Goal: Task Accomplishment & Management: Complete application form

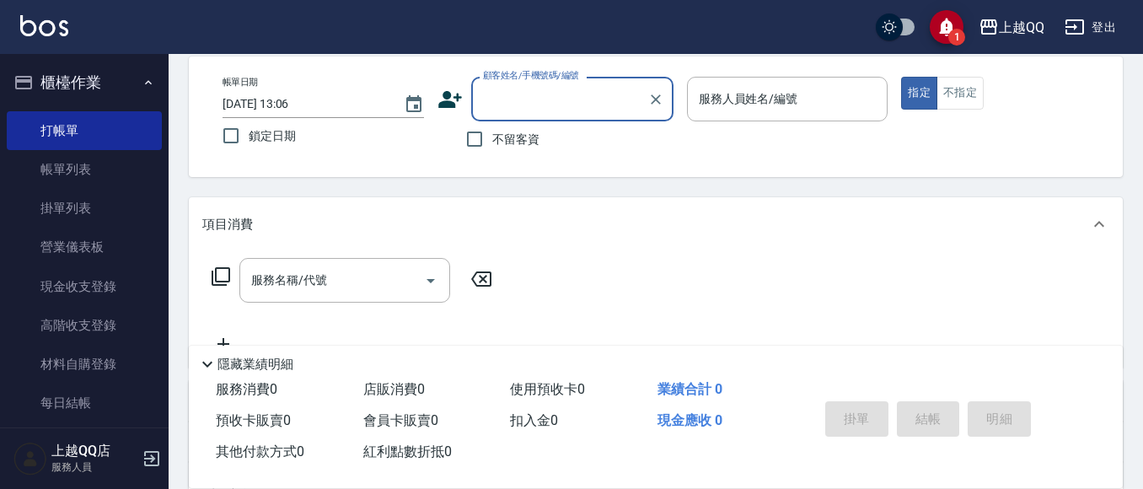
scroll to position [274, 0]
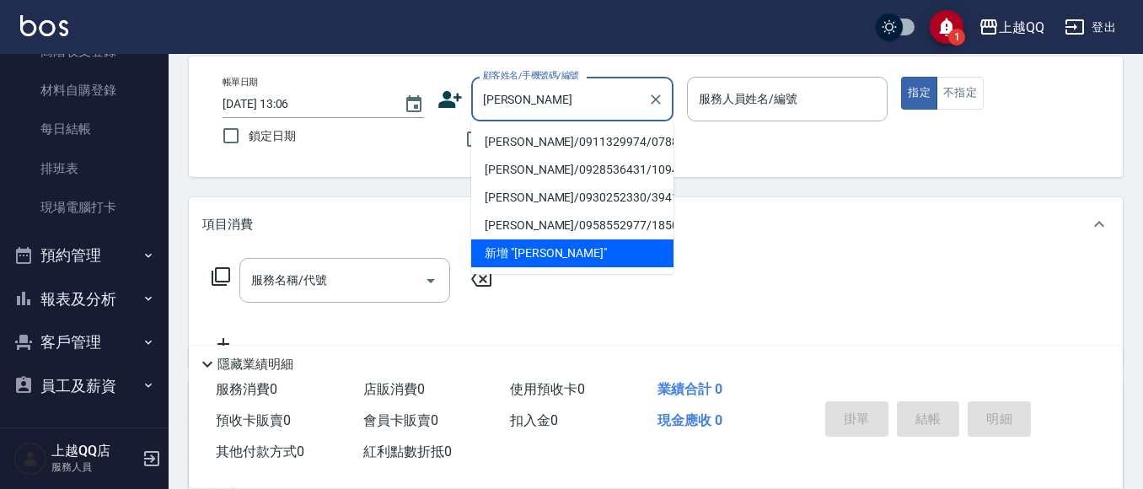
type input "[PERSON_NAME]"
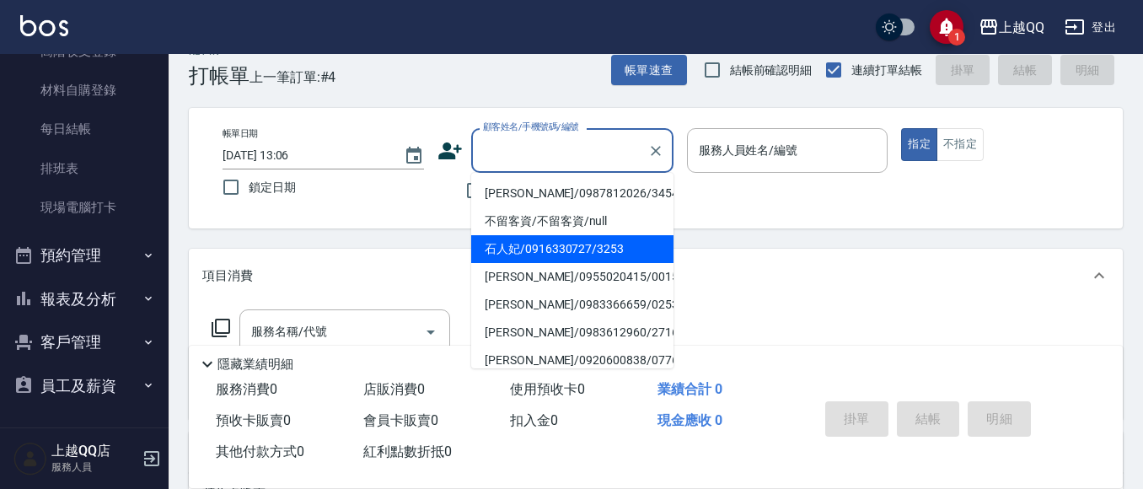
scroll to position [0, 0]
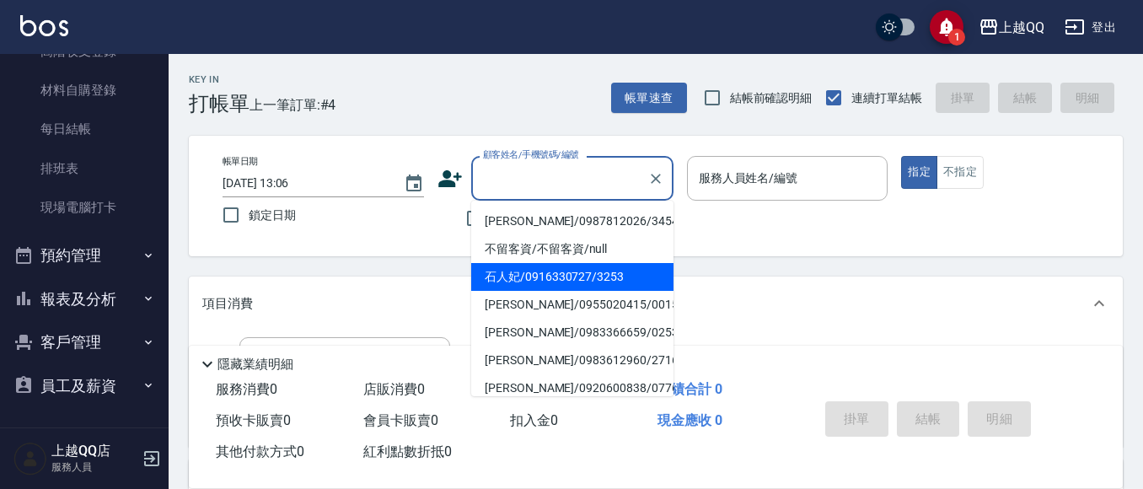
click at [374, 136] on div "帳單日期 [DATE] 13:06 鎖定日期 顧客姓名/手機號碼/編號 顧客姓名/手機號碼/編號 不留客資 服務人員姓名/編號 服務人員姓名/編號 指定 不指定" at bounding box center [656, 196] width 934 height 121
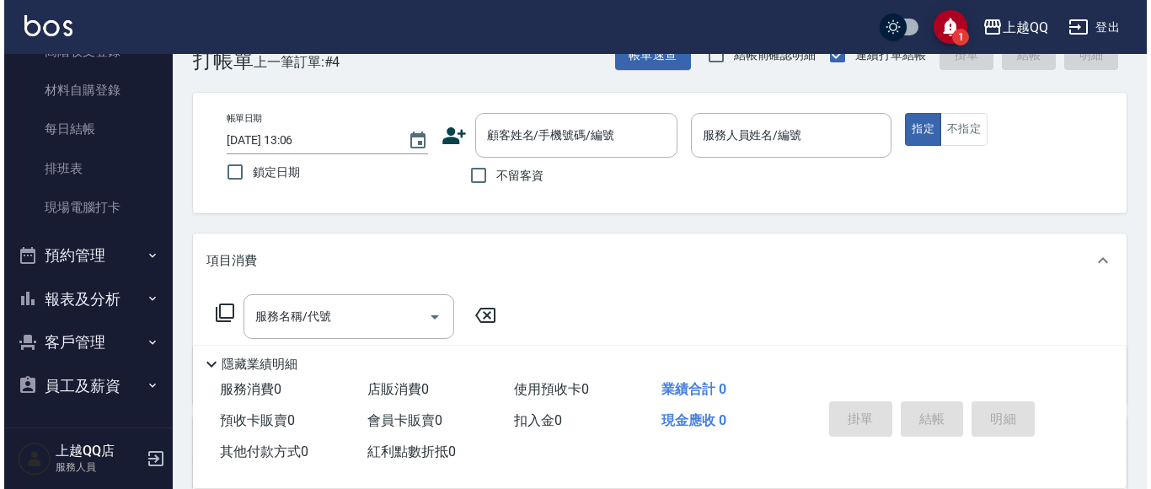
scroll to position [84, 0]
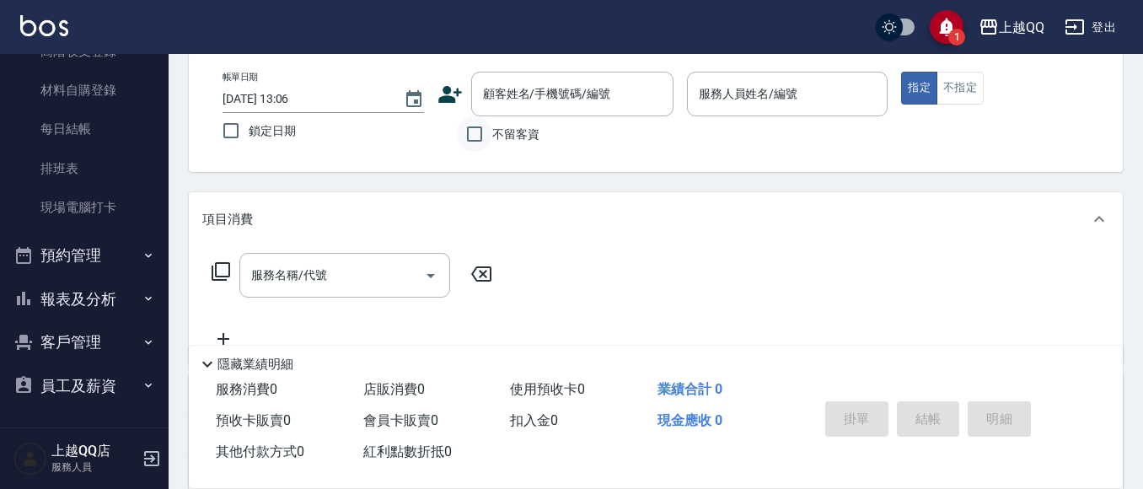
click at [470, 135] on input "不留客資" at bounding box center [474, 133] width 35 height 35
drag, startPoint x: 471, startPoint y: 135, endPoint x: 486, endPoint y: 111, distance: 27.6
click at [475, 134] on input "不留客資" at bounding box center [474, 133] width 35 height 35
drag, startPoint x: 519, startPoint y: 137, endPoint x: 584, endPoint y: 113, distance: 69.4
click at [520, 136] on span "不留客資" at bounding box center [515, 135] width 47 height 18
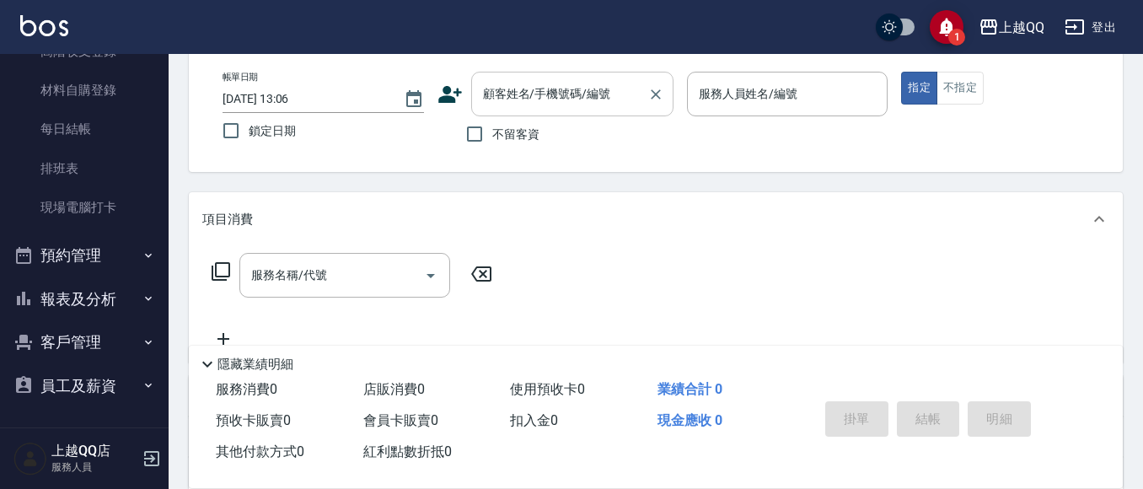
click at [492, 136] on input "不留客資" at bounding box center [474, 133] width 35 height 35
checkbox input "true"
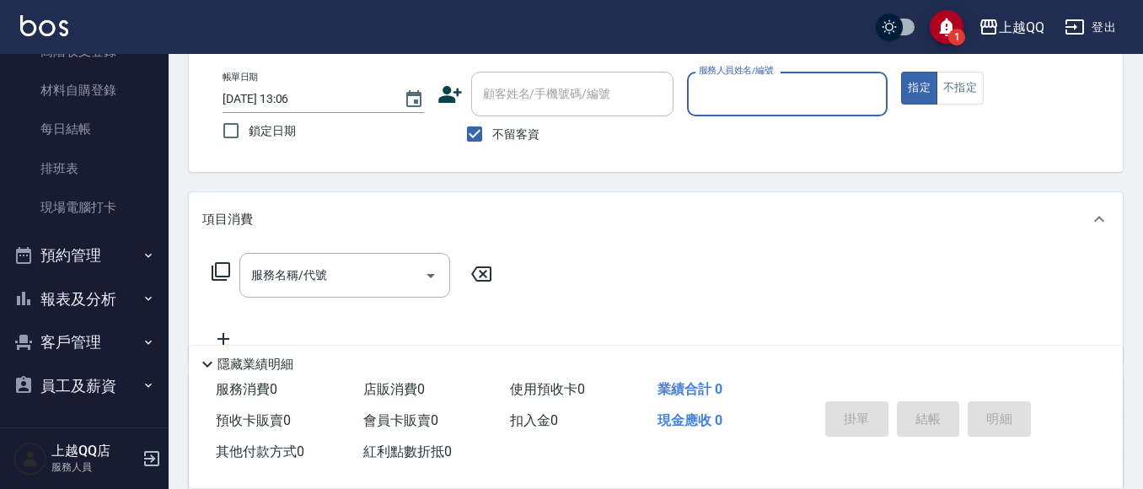
click at [687, 99] on div "服務人員姓名/編號" at bounding box center [787, 94] width 201 height 45
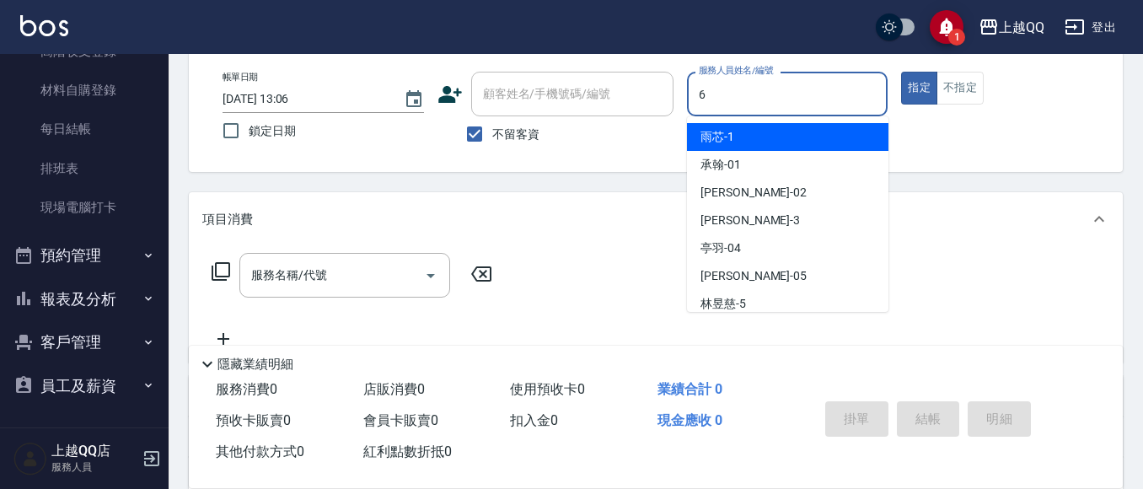
type input "欣樺-6"
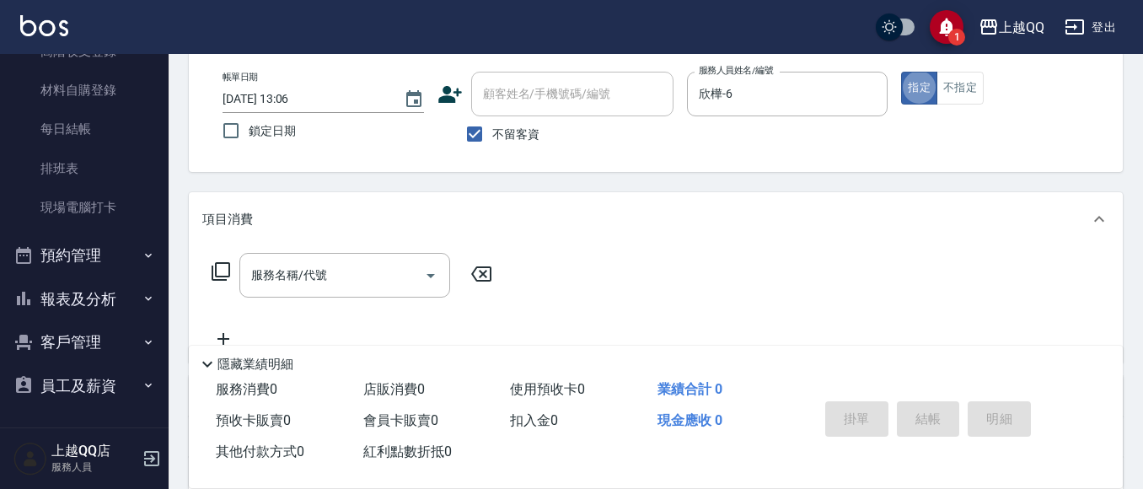
type button "true"
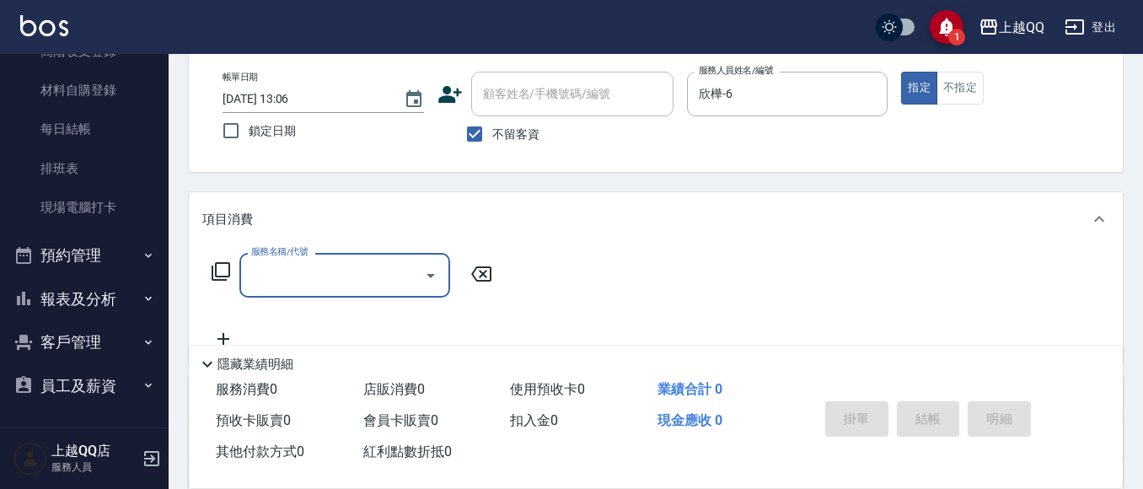
click at [219, 270] on icon at bounding box center [221, 271] width 20 height 20
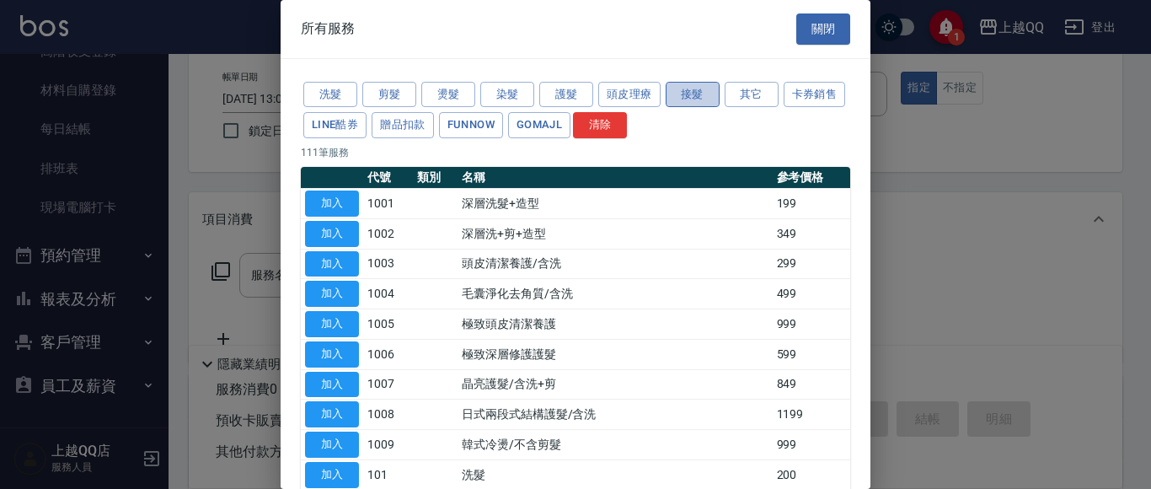
click at [693, 93] on button "接髮" at bounding box center [693, 95] width 54 height 26
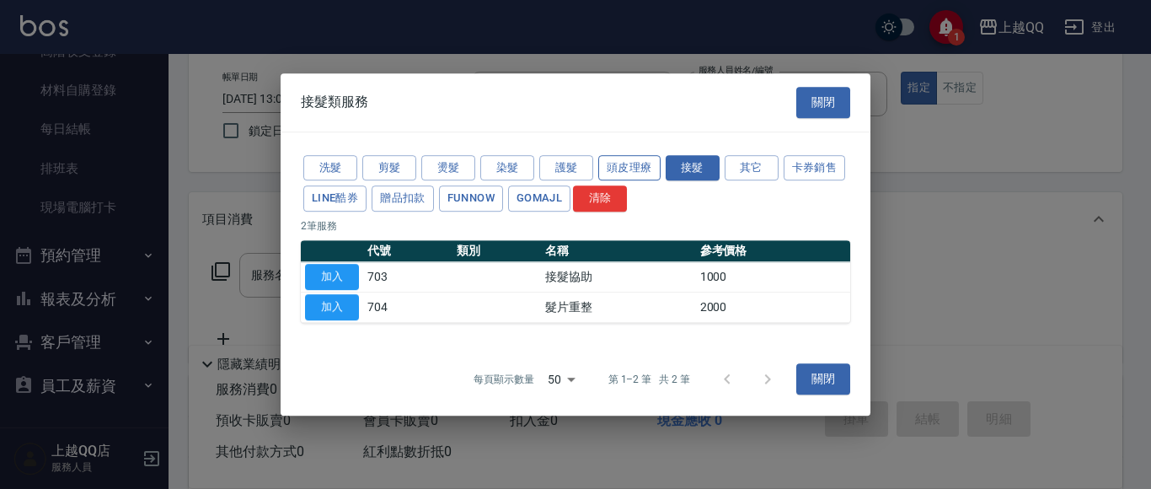
click at [622, 167] on button "頭皮理療" at bounding box center [629, 168] width 62 height 26
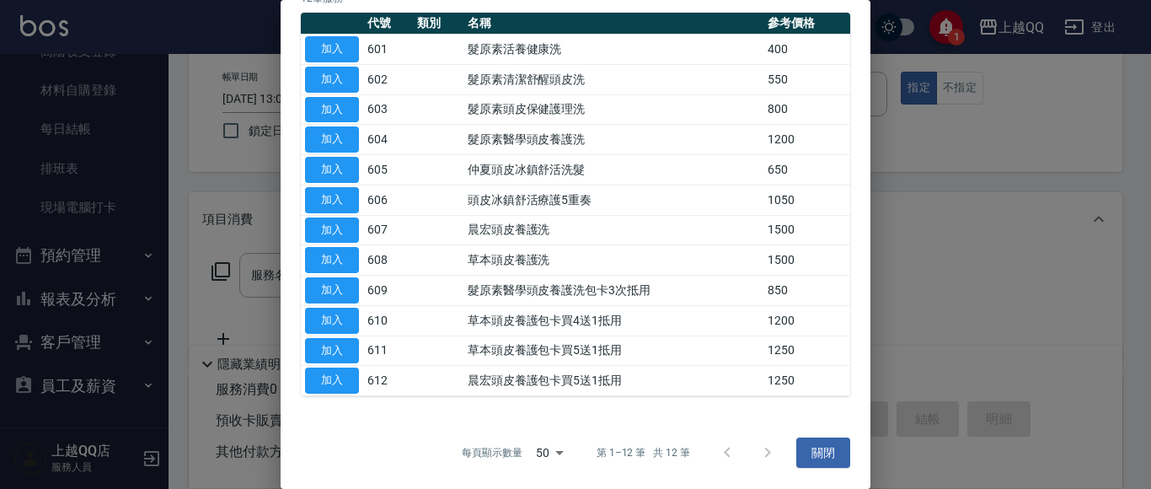
scroll to position [0, 0]
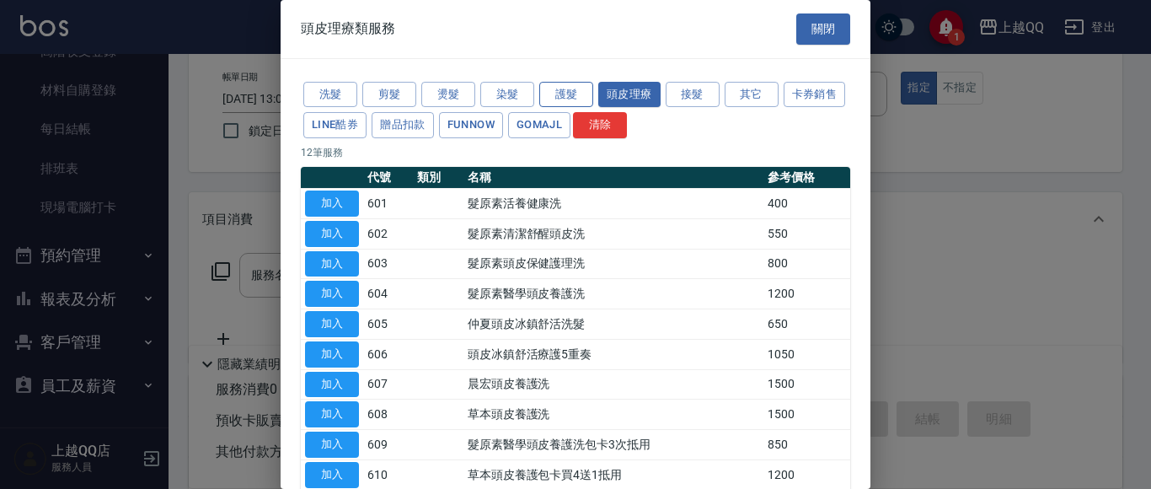
click at [571, 100] on button "護髮" at bounding box center [566, 95] width 54 height 26
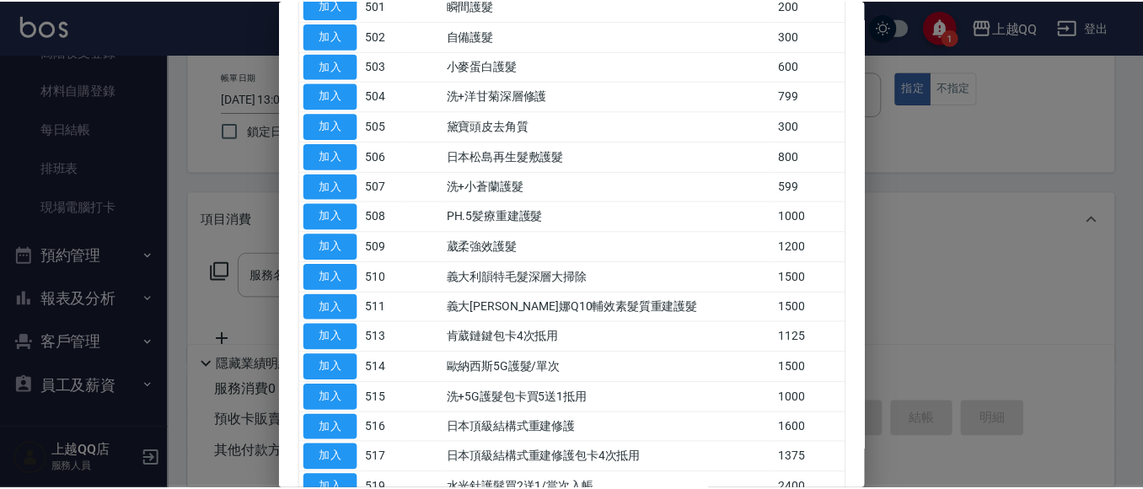
scroll to position [239, 0]
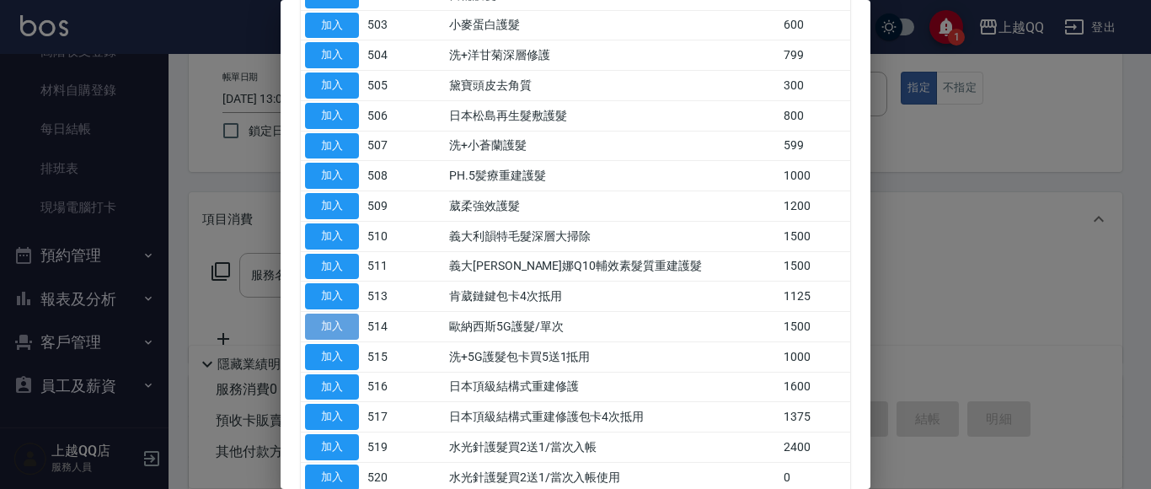
click at [339, 325] on button "加入" at bounding box center [332, 327] width 54 height 26
type input "歐納西斯5G護髮/單次(514)"
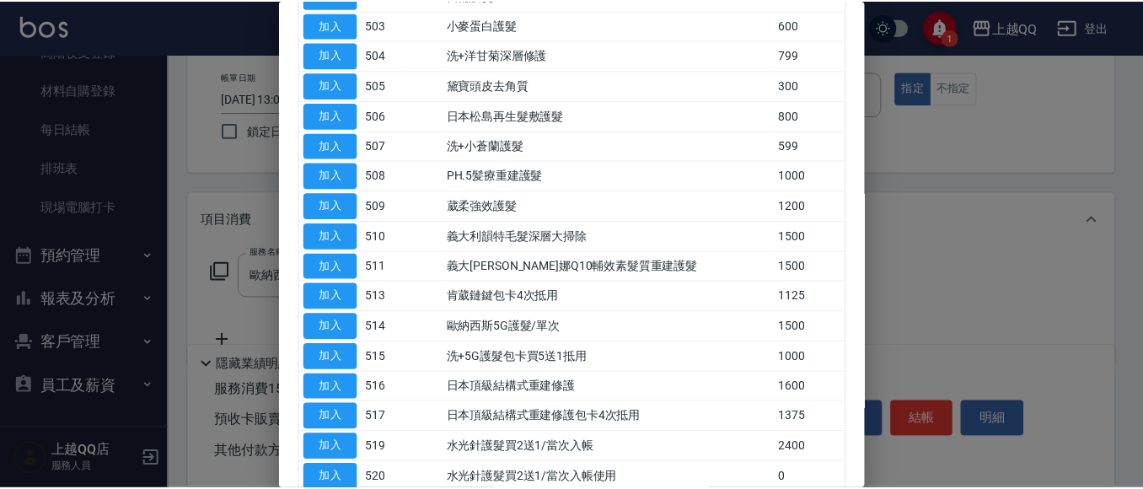
scroll to position [0, 0]
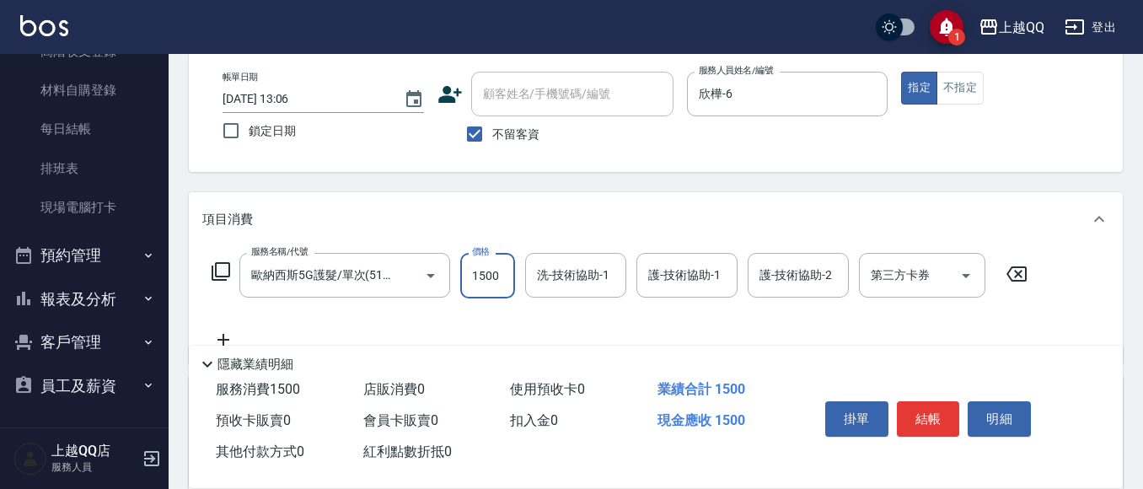
click at [496, 260] on input "1500" at bounding box center [487, 276] width 55 height 46
type input "999"
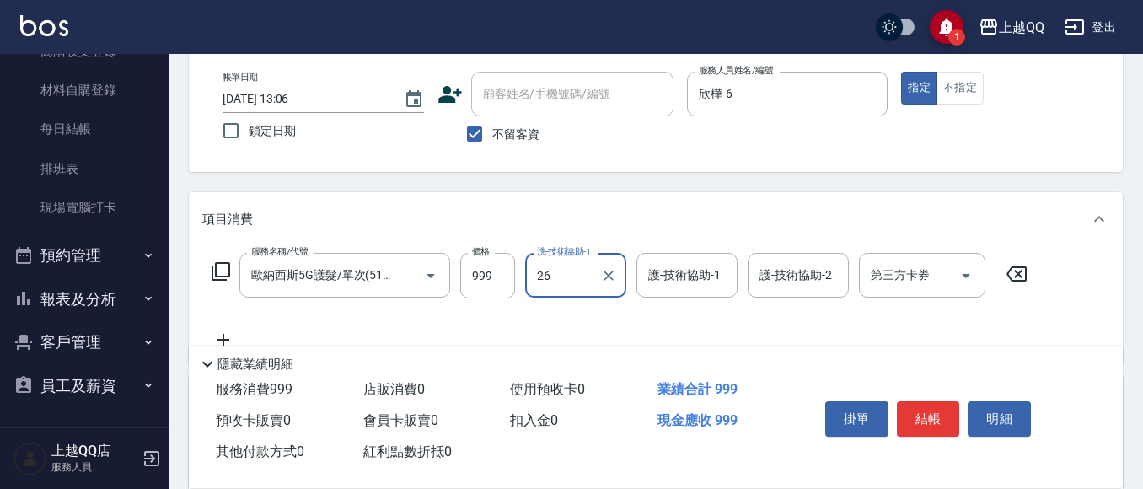
type input "[PERSON_NAME]-26"
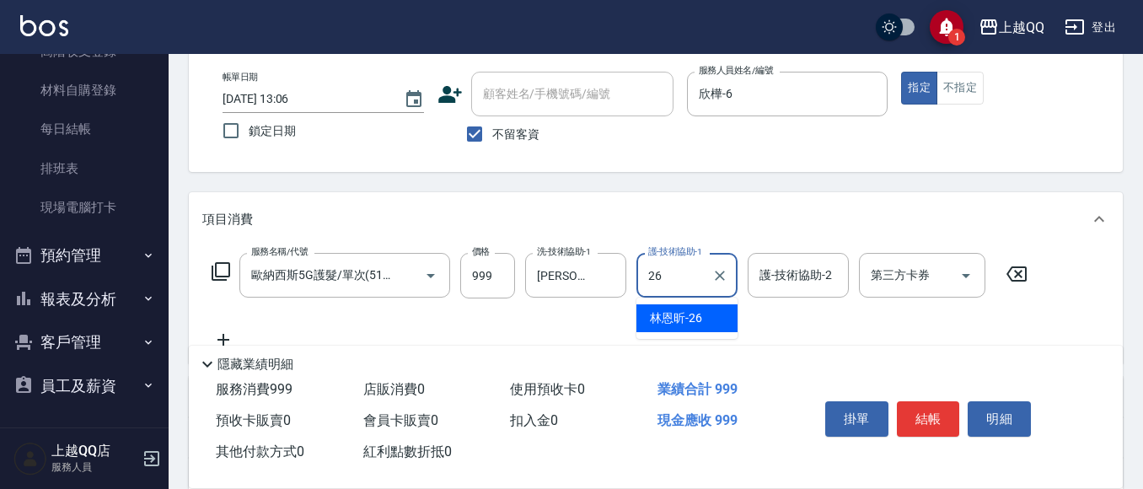
type input "[PERSON_NAME]-26"
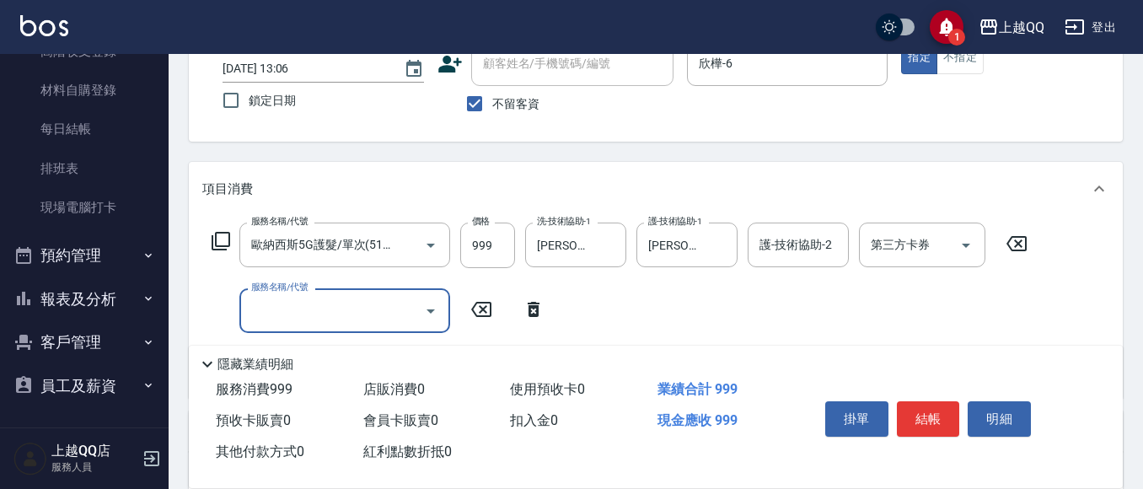
scroll to position [169, 0]
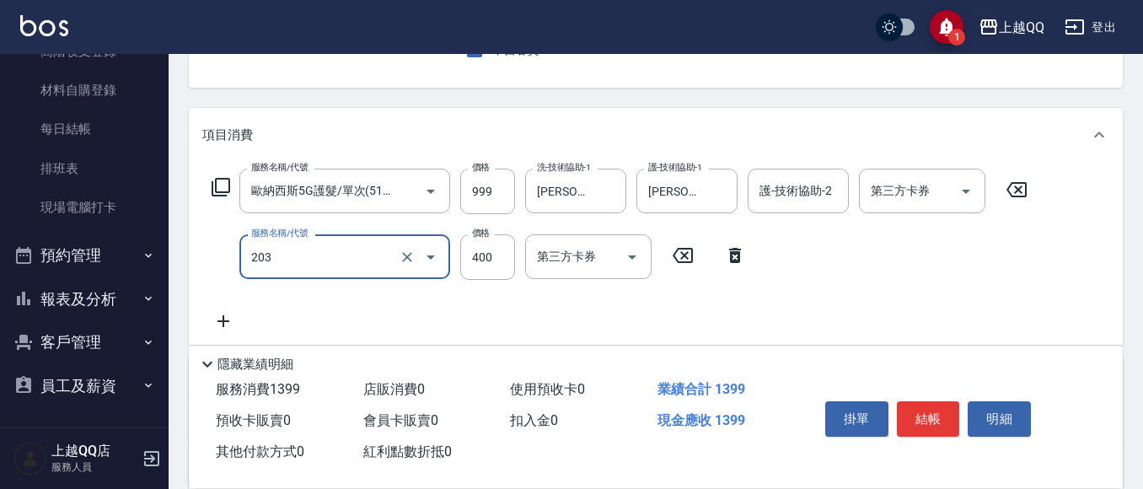
type input "指定單剪(203)"
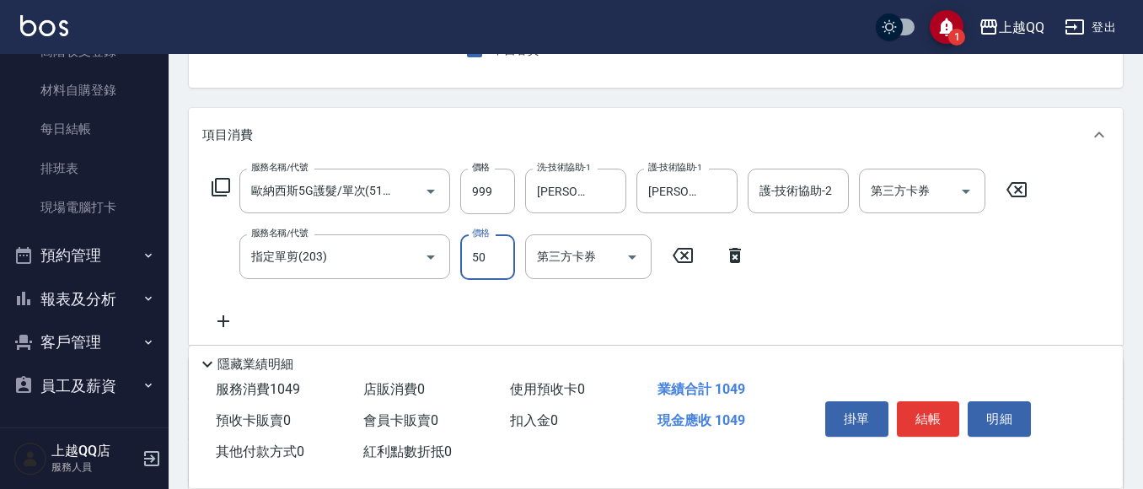
type input "50"
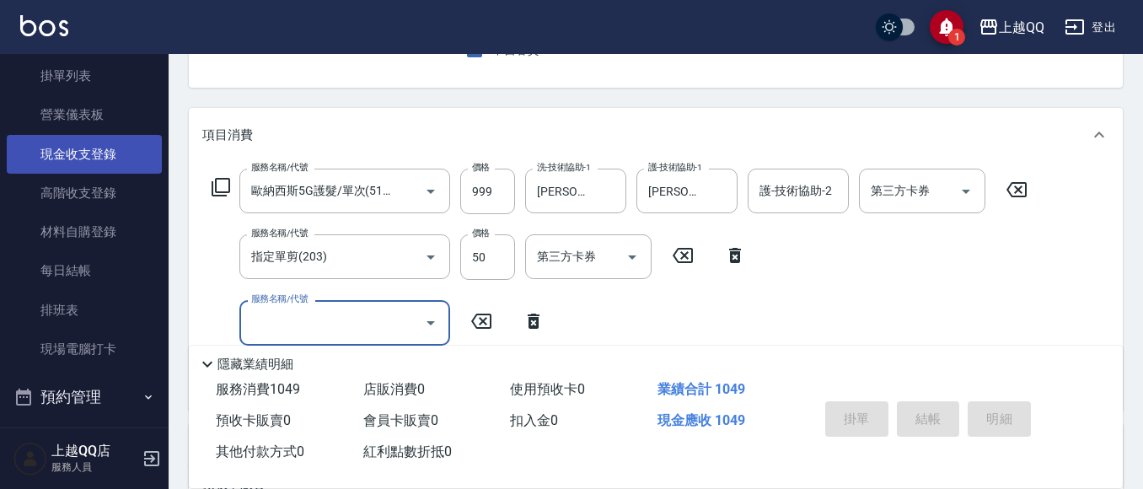
type input "[DATE] 15:59"
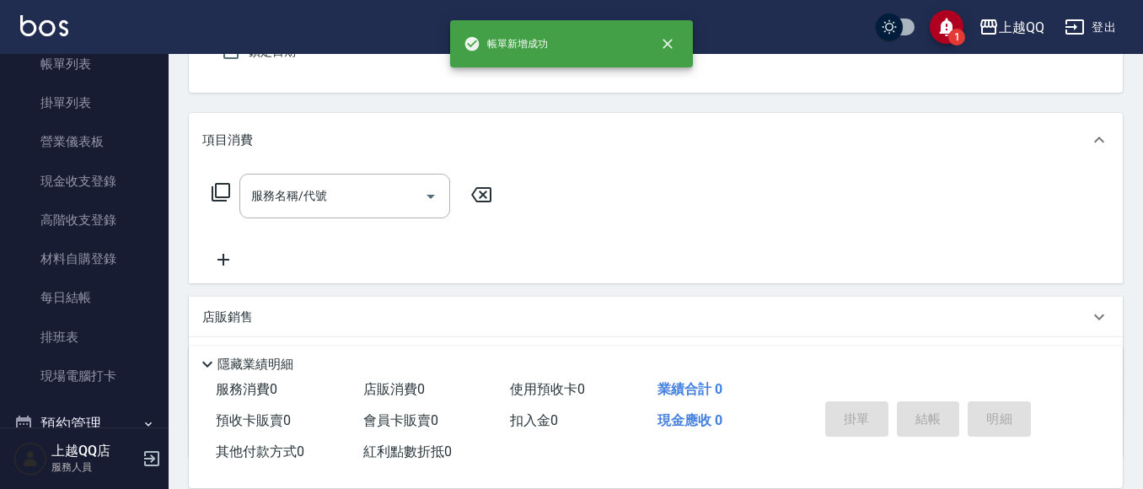
scroll to position [0, 0]
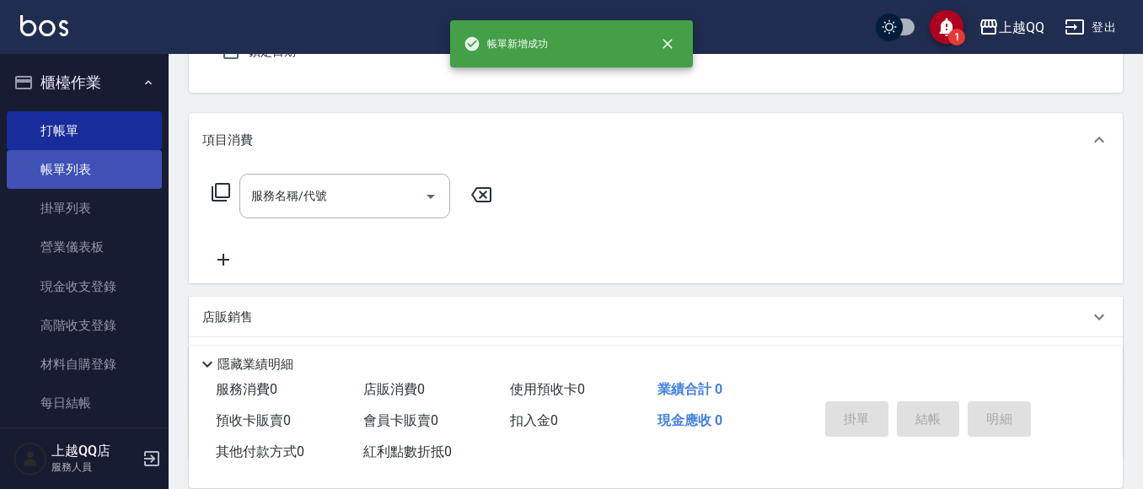
click at [69, 157] on link "帳單列表" at bounding box center [84, 169] width 155 height 39
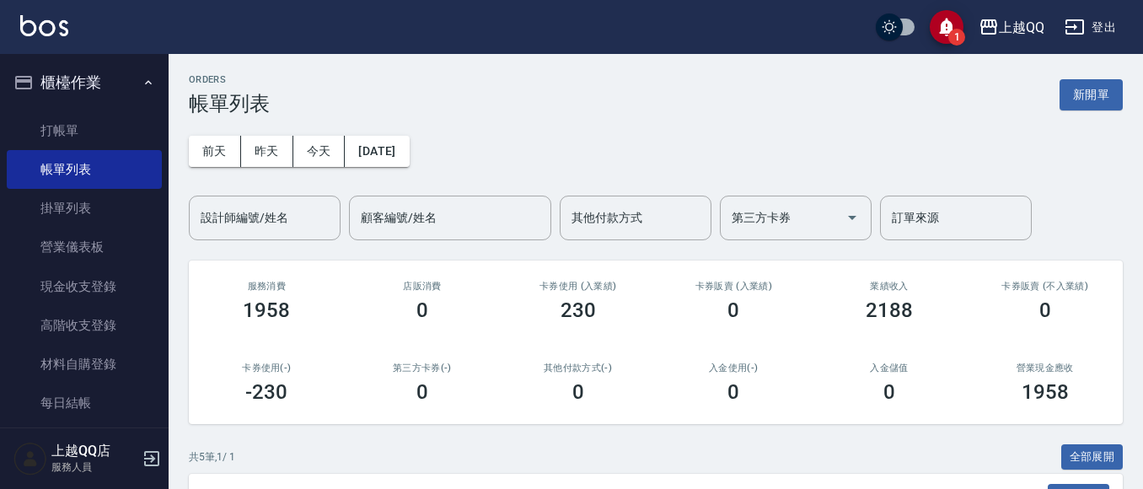
scroll to position [337, 0]
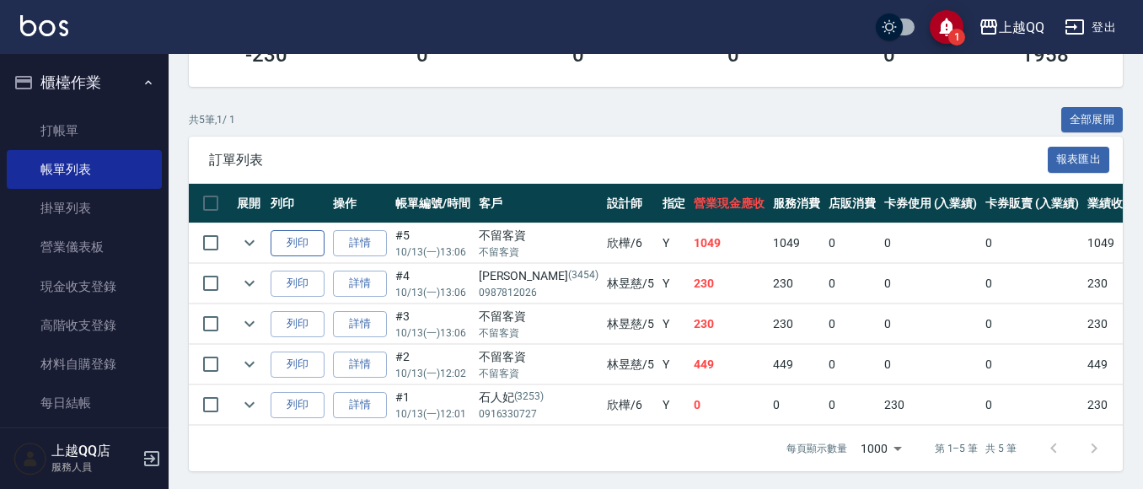
click at [308, 243] on button "列印" at bounding box center [298, 243] width 54 height 26
drag, startPoint x: 371, startPoint y: 330, endPoint x: 518, endPoint y: 276, distance: 156.8
click at [373, 331] on link "詳情" at bounding box center [360, 324] width 54 height 26
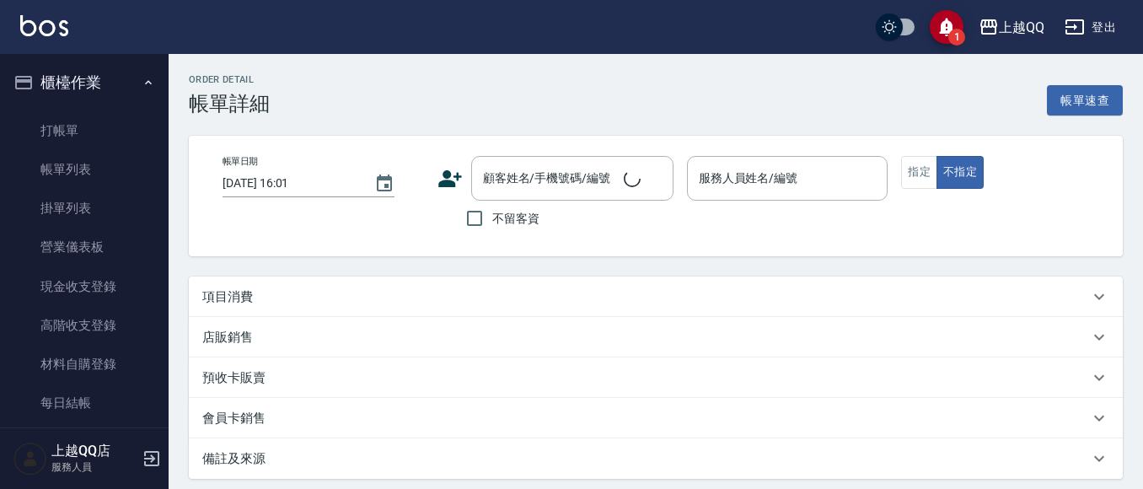
type input "[DATE] 13:06"
checkbox input "true"
type input "[PERSON_NAME]5"
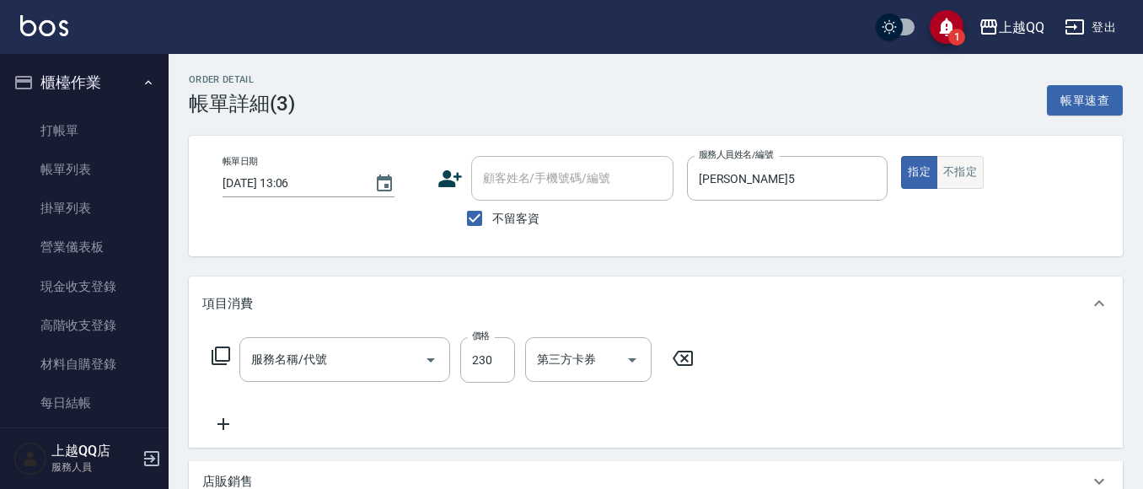
type input "洗髮(101)"
click at [952, 171] on button "不指定" at bounding box center [959, 172] width 47 height 33
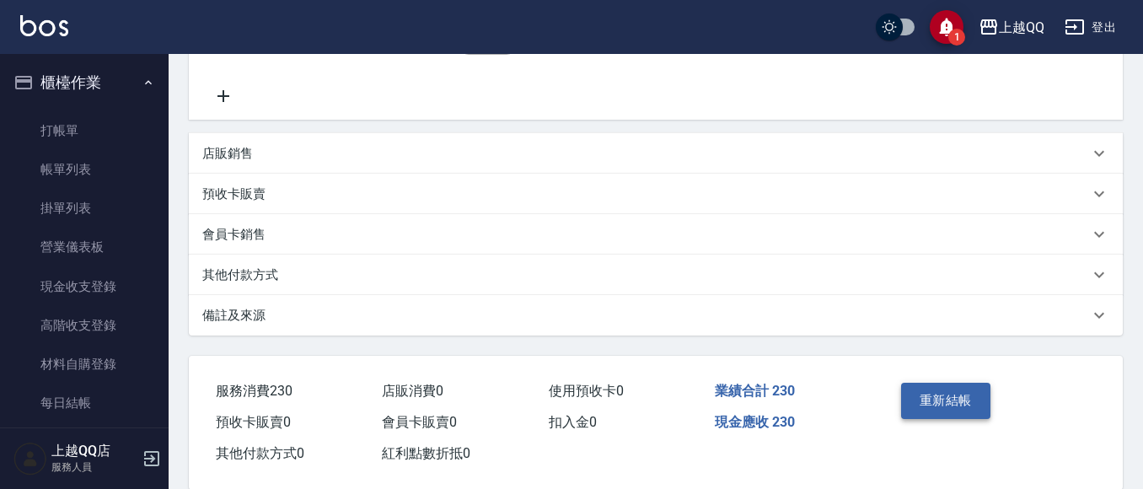
scroll to position [357, 0]
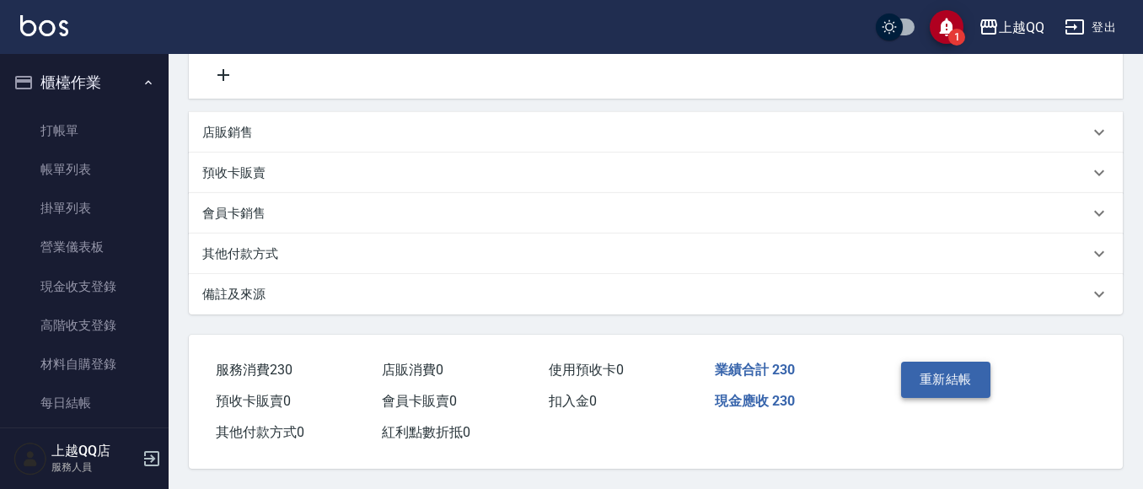
click at [954, 379] on button "重新結帳" at bounding box center [945, 379] width 89 height 35
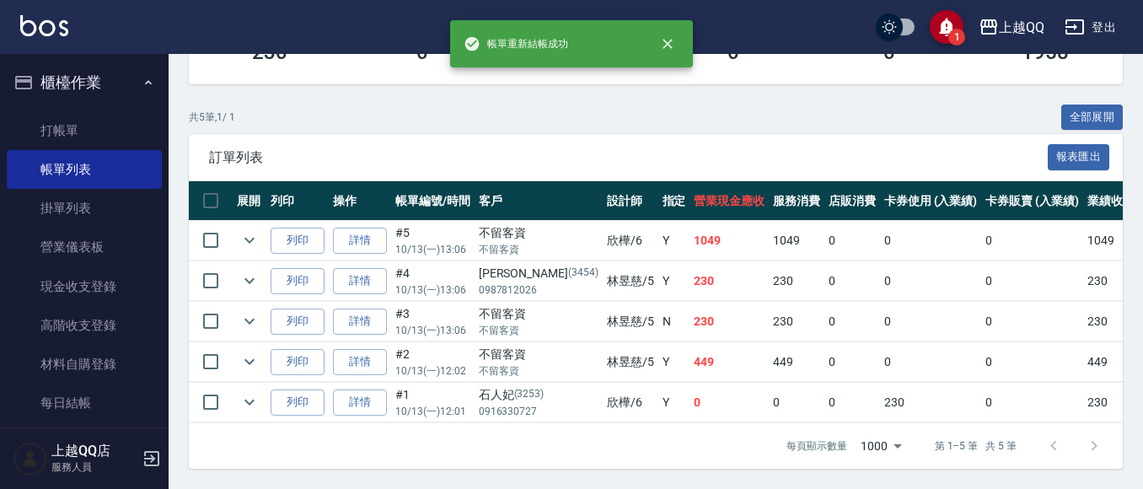
scroll to position [354, 0]
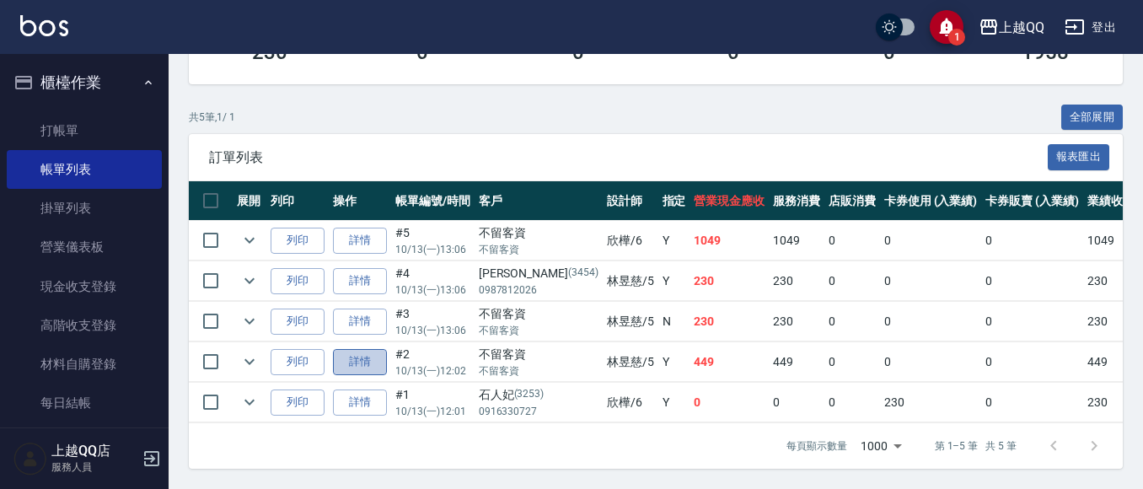
click at [382, 349] on link "詳情" at bounding box center [360, 362] width 54 height 26
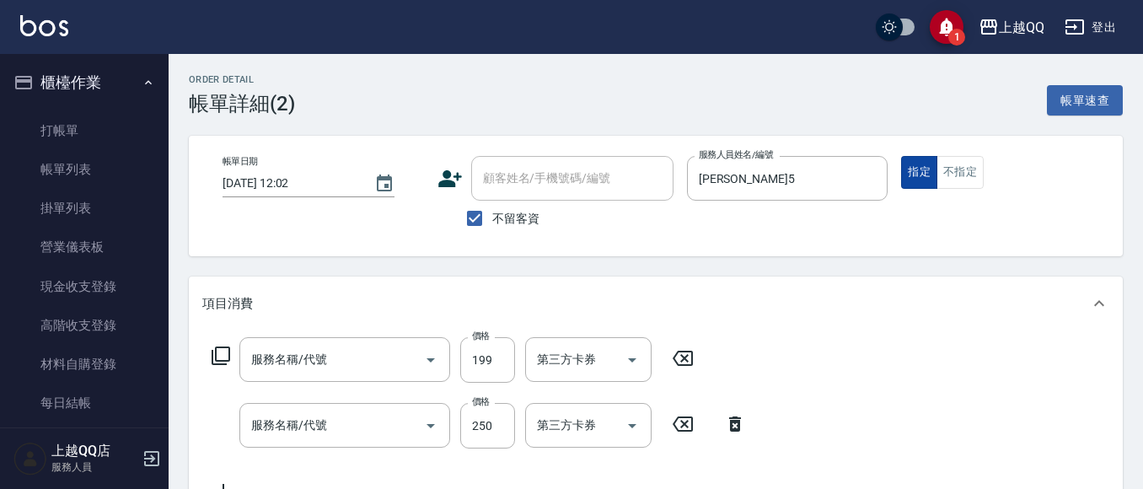
type input "[DATE] 12:02"
checkbox input "true"
type input "[PERSON_NAME]5"
type input "不指定單剪(202)"
type input "洗髮(101)"
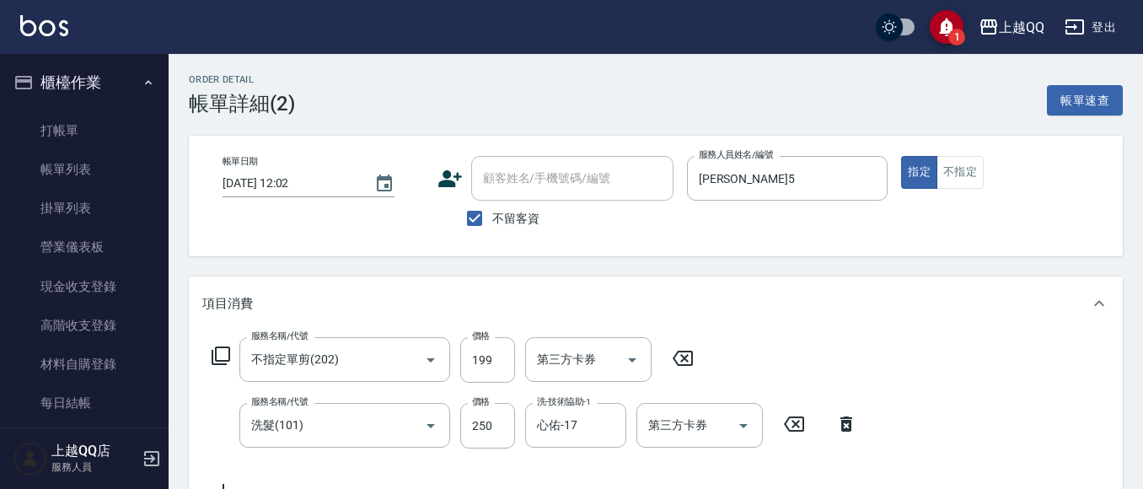
drag, startPoint x: 944, startPoint y: 177, endPoint x: 912, endPoint y: 209, distance: 45.3
click at [945, 177] on button "不指定" at bounding box center [959, 172] width 47 height 33
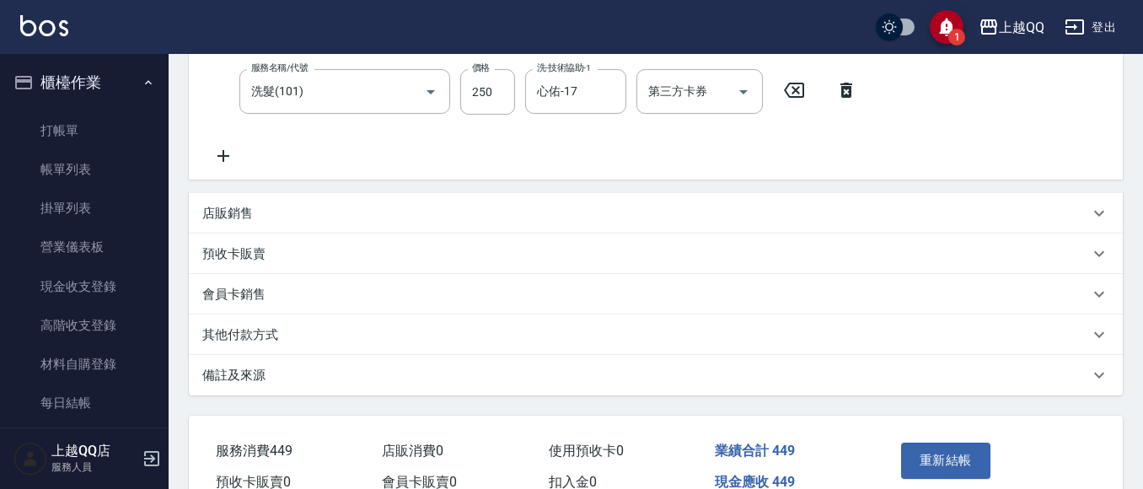
scroll to position [337, 0]
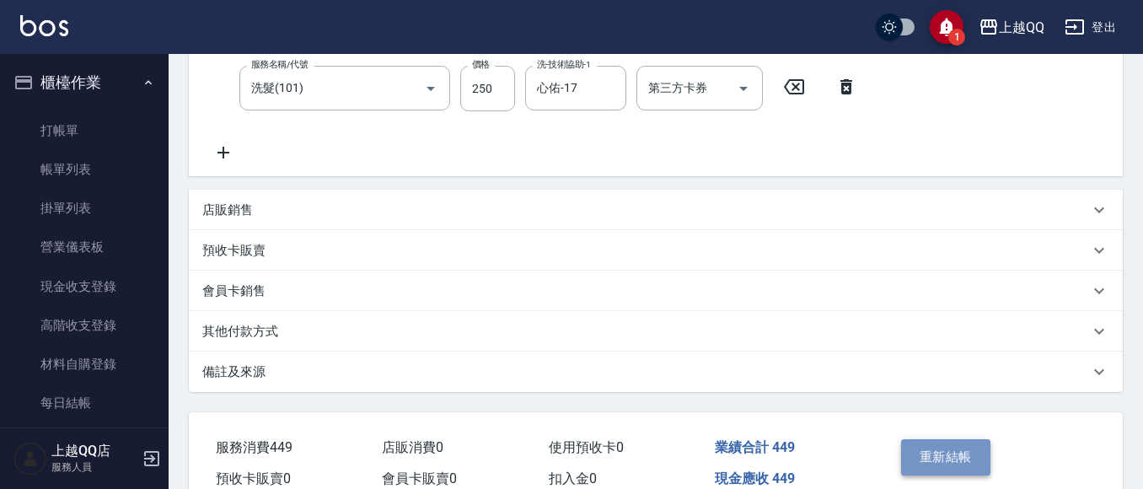
click at [951, 459] on button "重新結帳" at bounding box center [945, 456] width 89 height 35
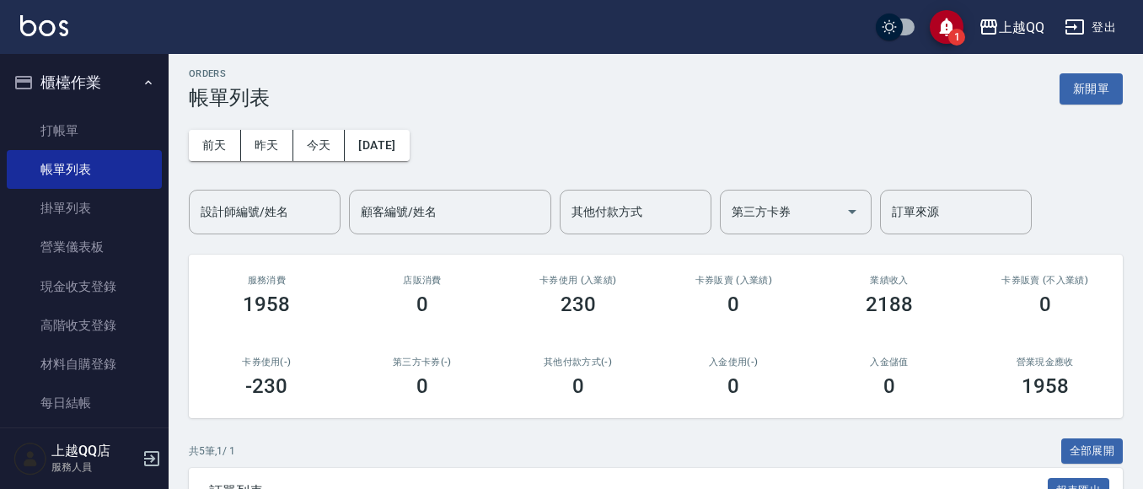
scroll to position [337, 0]
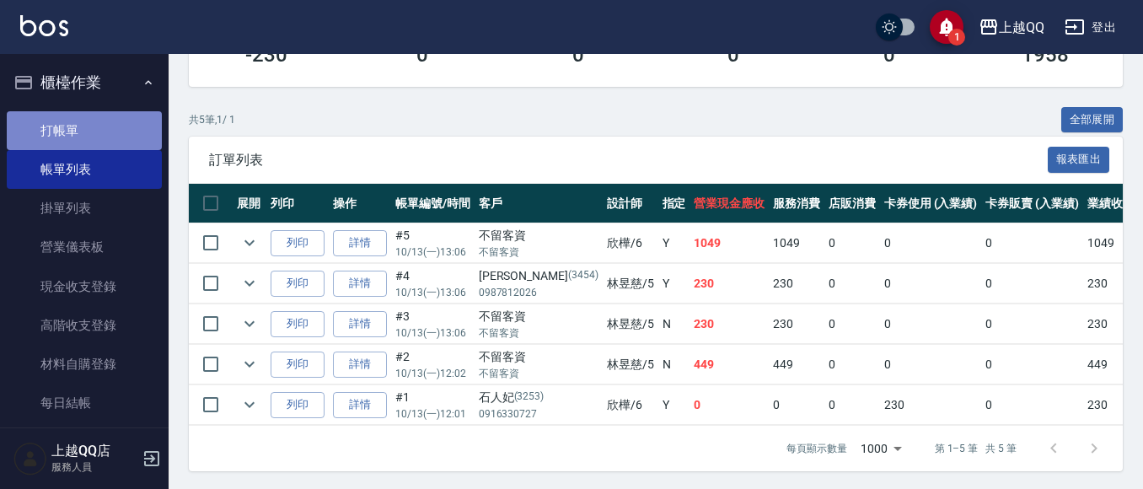
click at [94, 137] on link "打帳單" at bounding box center [84, 130] width 155 height 39
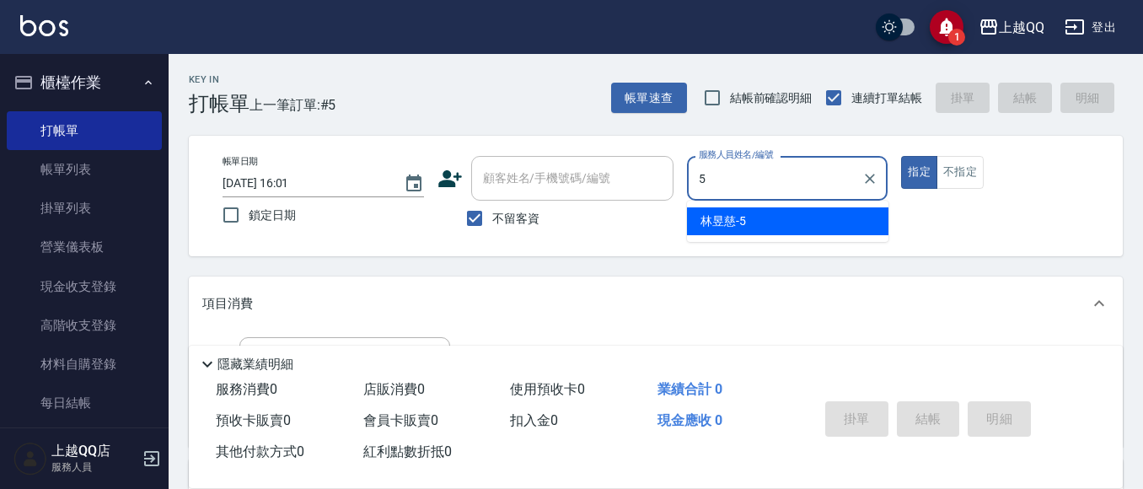
type input "[PERSON_NAME]5"
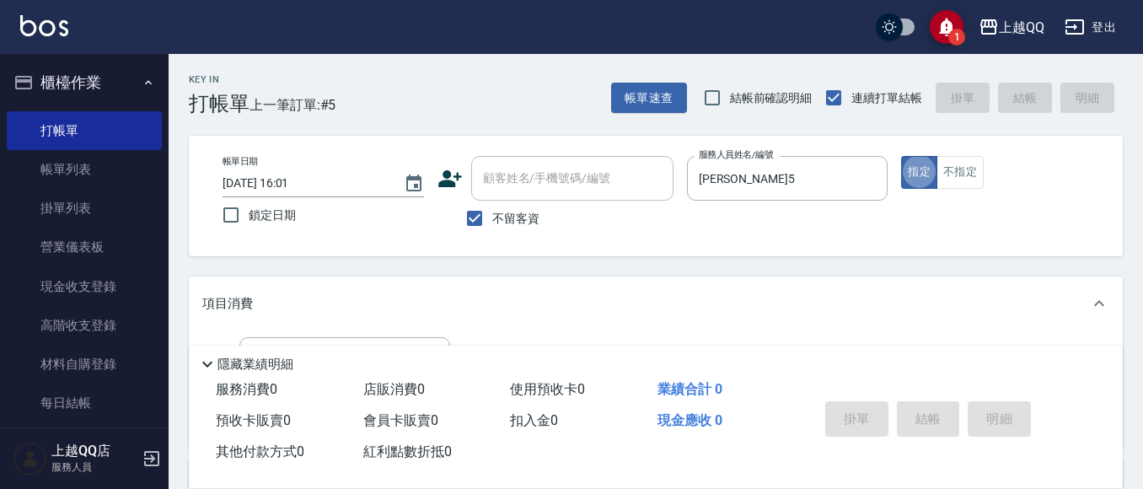
type button "true"
click at [521, 229] on label "不留客資" at bounding box center [498, 218] width 83 height 35
click at [492, 229] on input "不留客資" at bounding box center [474, 218] width 35 height 35
checkbox input "false"
click at [524, 190] on input "顧客姓名/手機號碼/編號" at bounding box center [560, 179] width 162 height 30
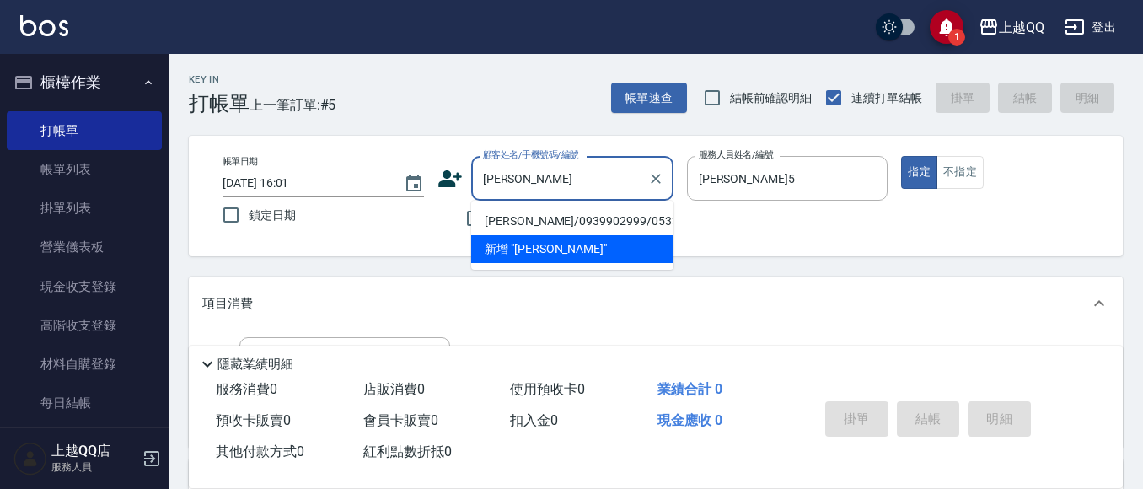
click at [523, 212] on li "[PERSON_NAME]/0939902999/0533" at bounding box center [572, 221] width 202 height 28
type input "[PERSON_NAME]/0939902999/0533"
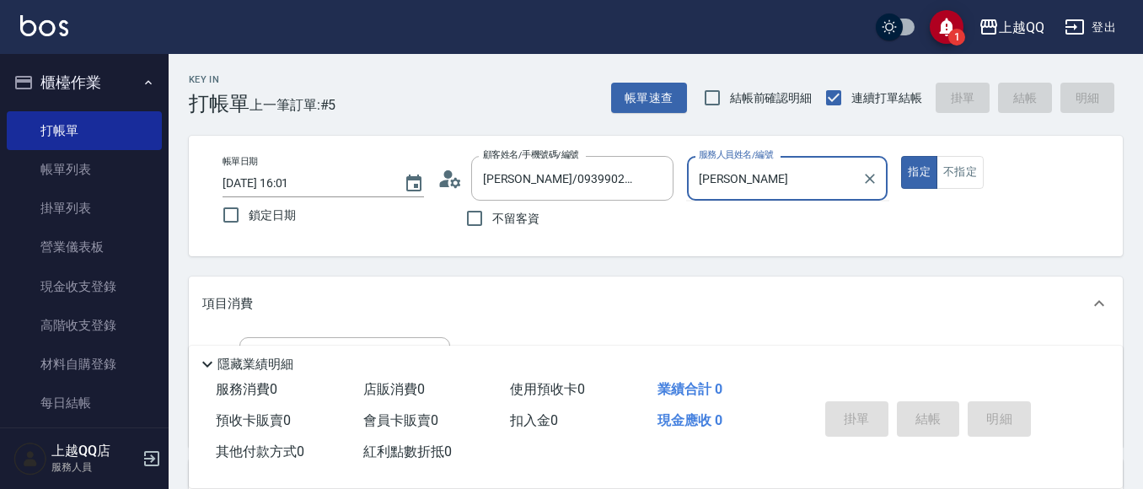
type input "佩"
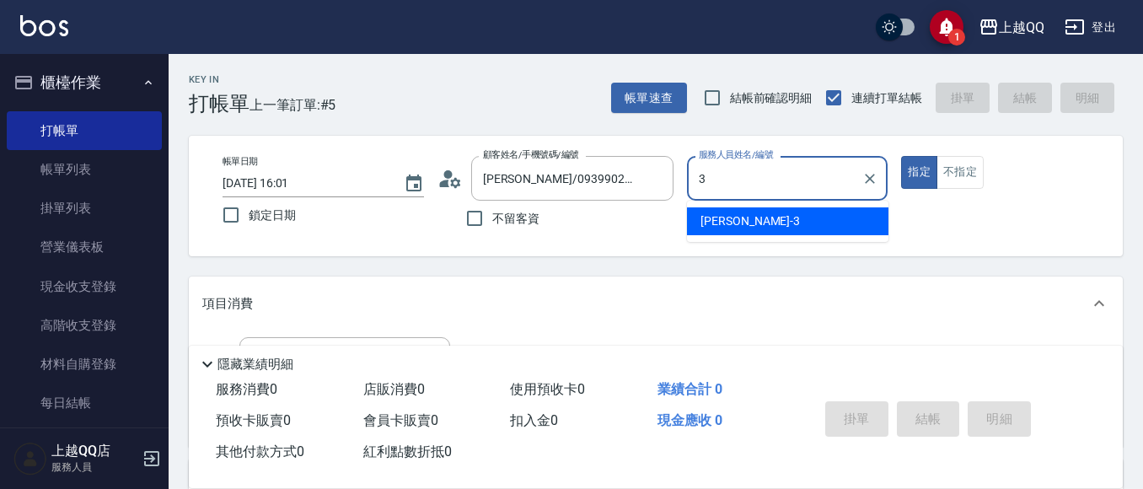
type input "佩怡-3"
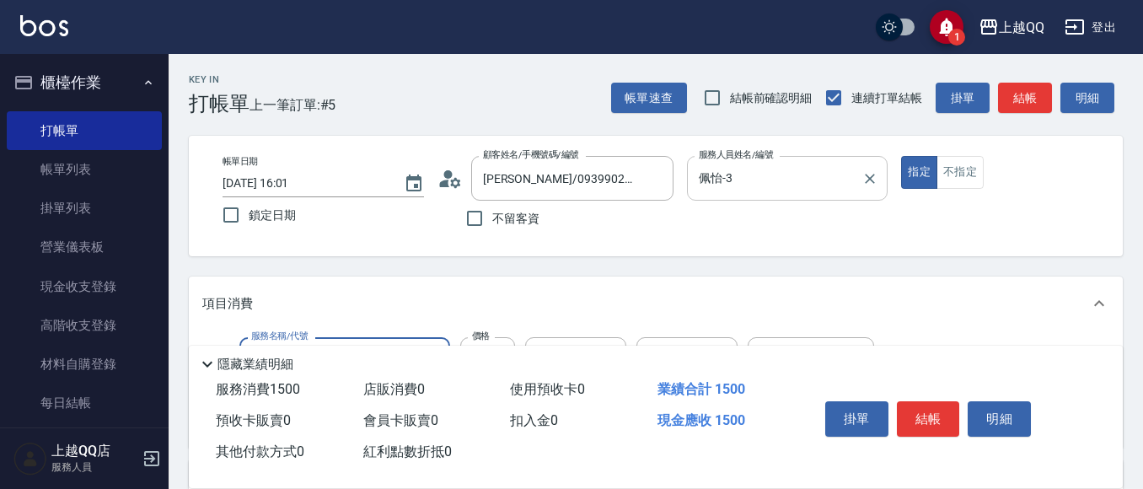
type input "設計染髮(404)"
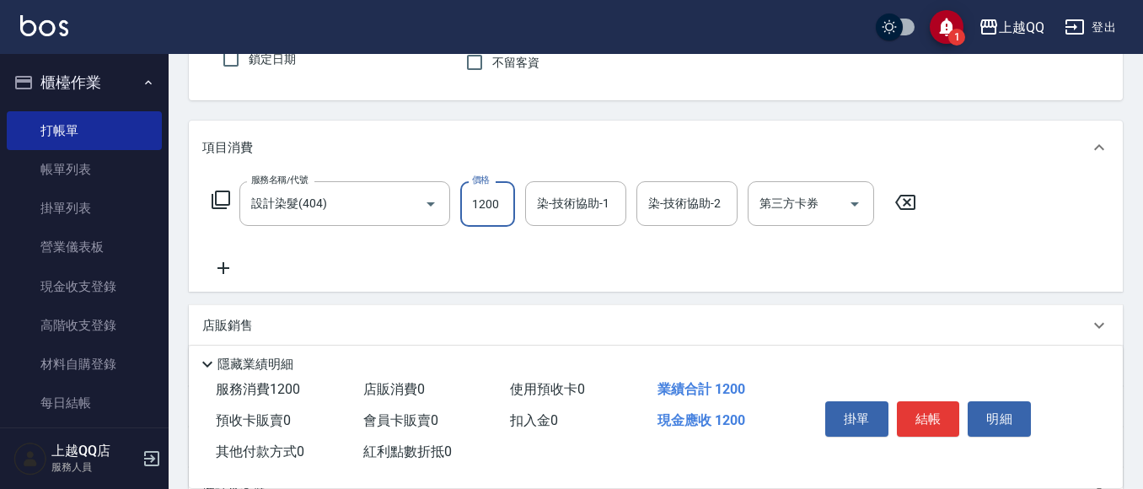
scroll to position [169, 0]
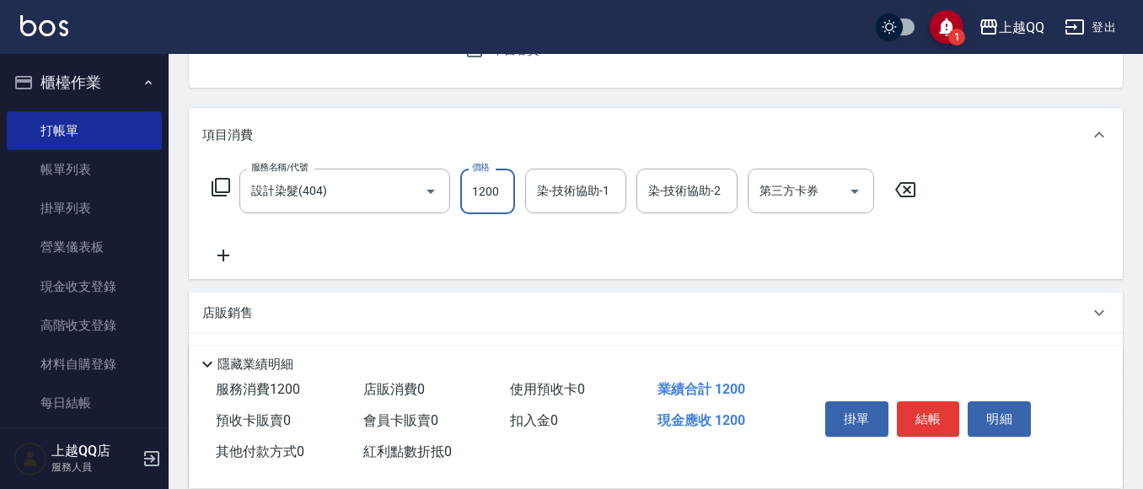
type input "1200"
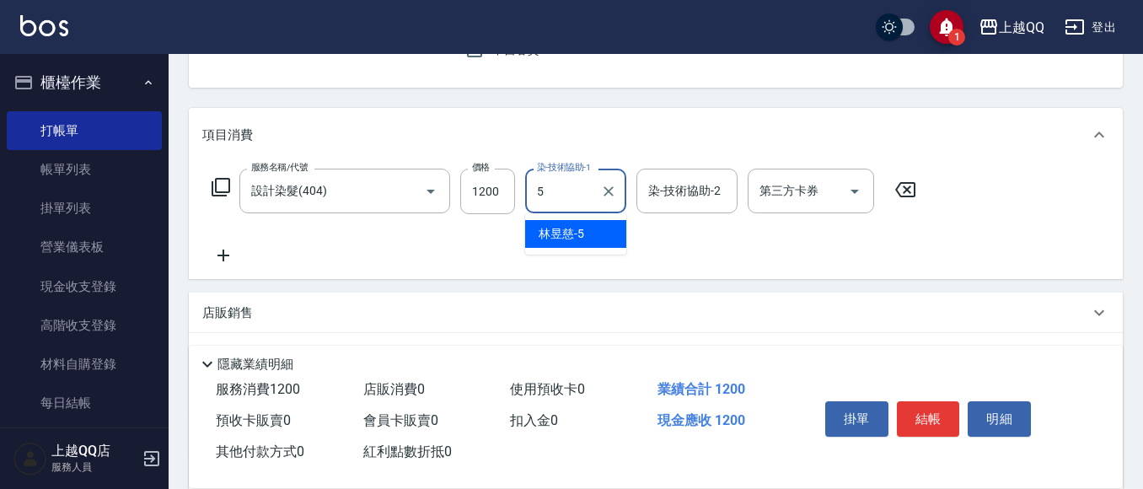
type input "[PERSON_NAME]5"
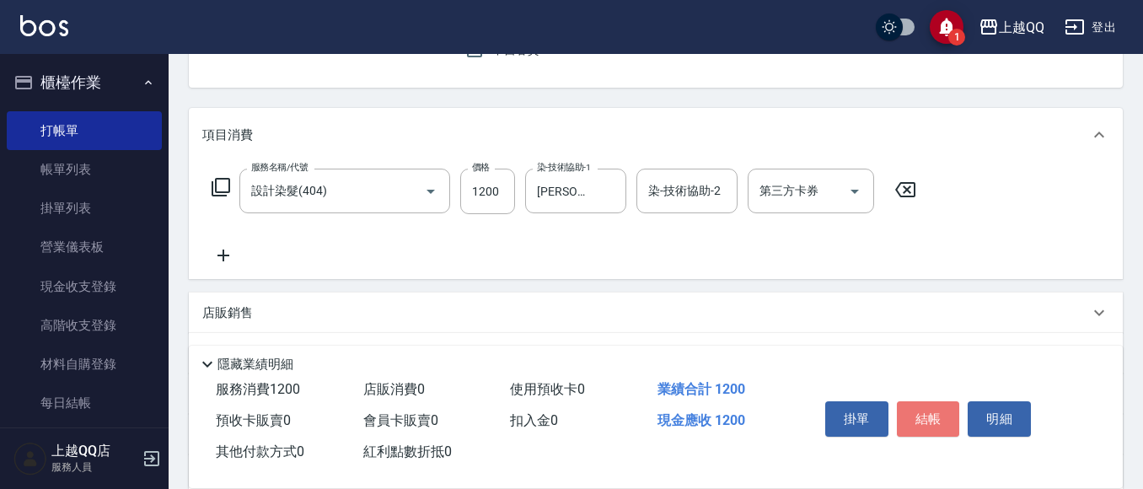
click at [909, 402] on button "結帳" at bounding box center [928, 418] width 63 height 35
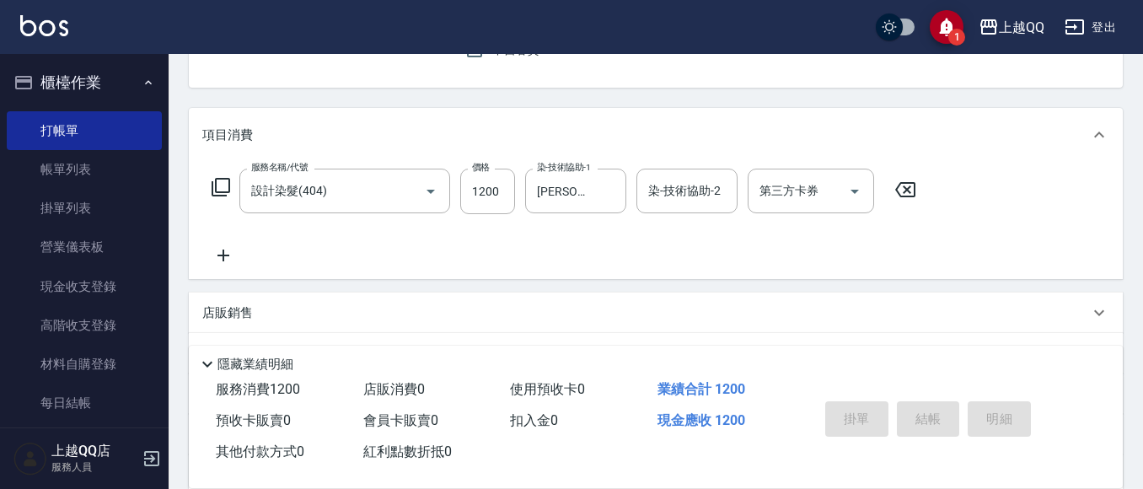
type input "[DATE] 16:05"
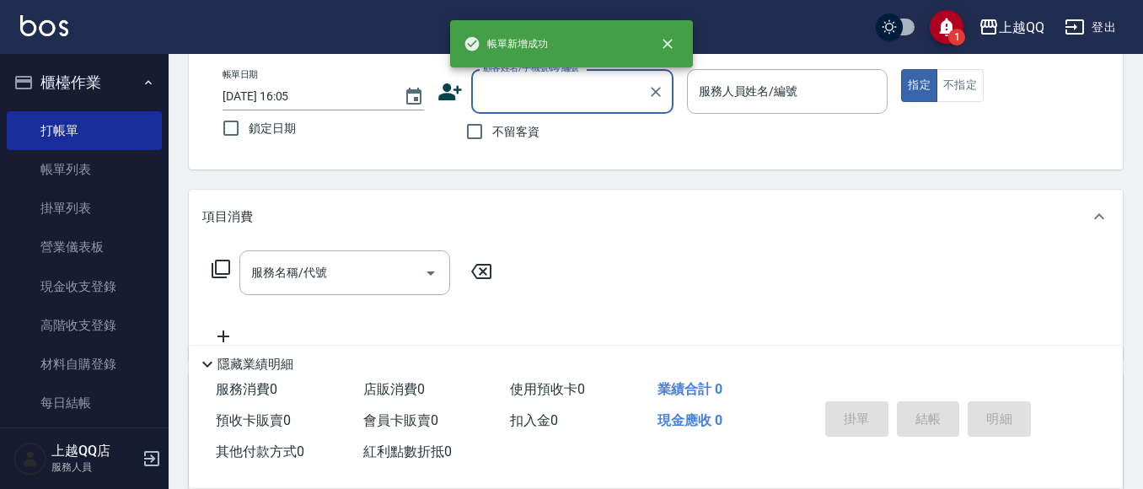
scroll to position [0, 0]
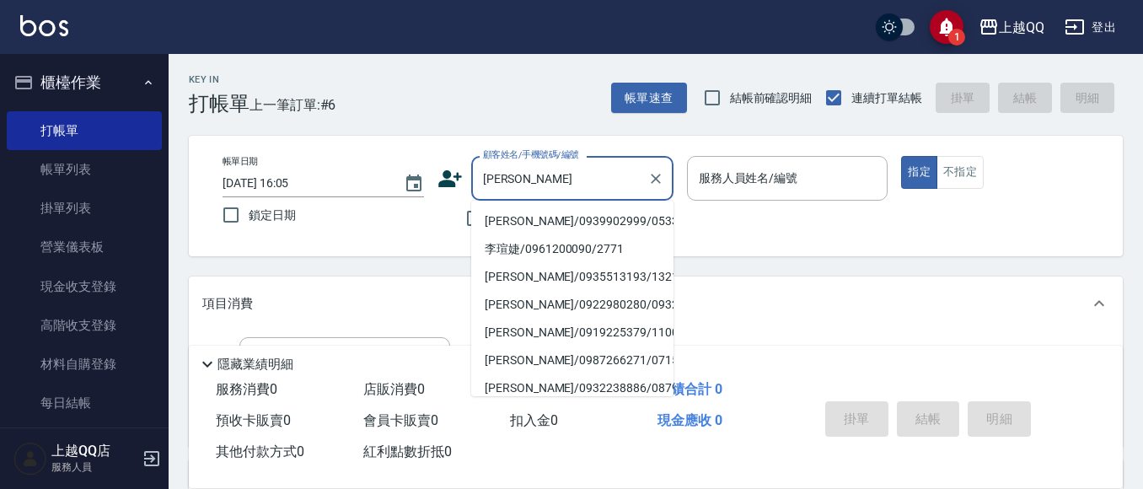
click at [598, 219] on li "[PERSON_NAME]/0939902999/0533" at bounding box center [572, 221] width 202 height 28
type input "[PERSON_NAME]/0939902999/0533"
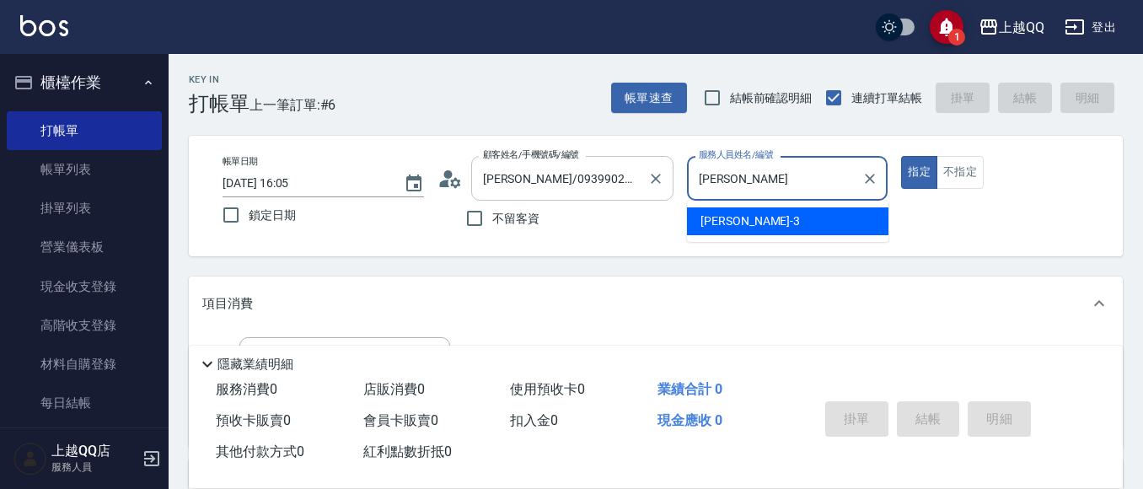
type input "佩"
type input "[PERSON_NAME]5"
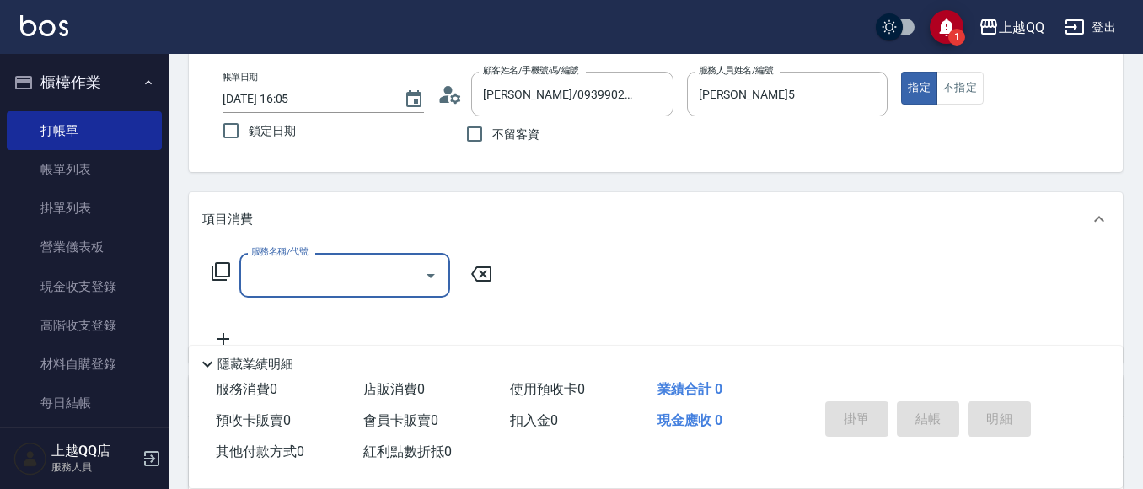
scroll to position [169, 0]
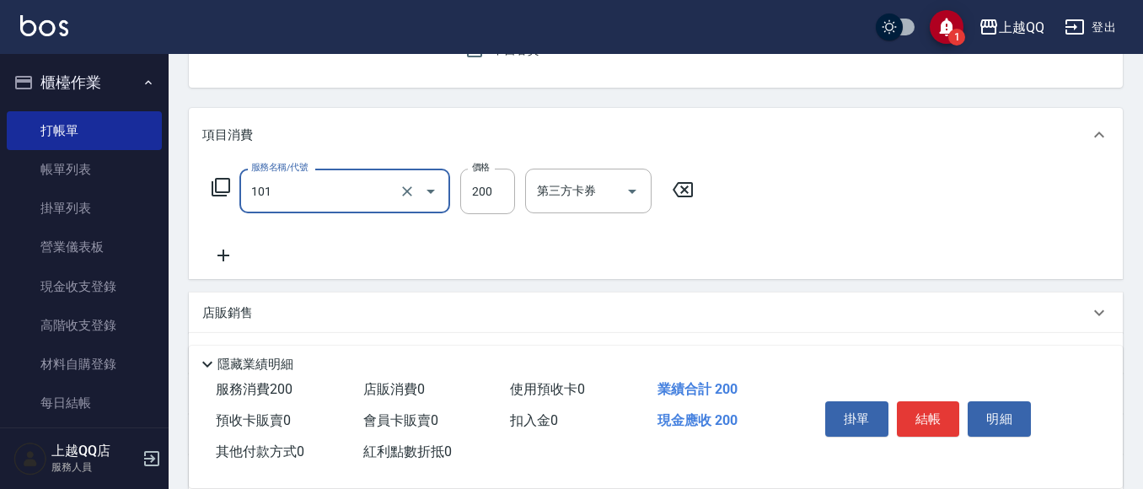
type input "洗髮(101)"
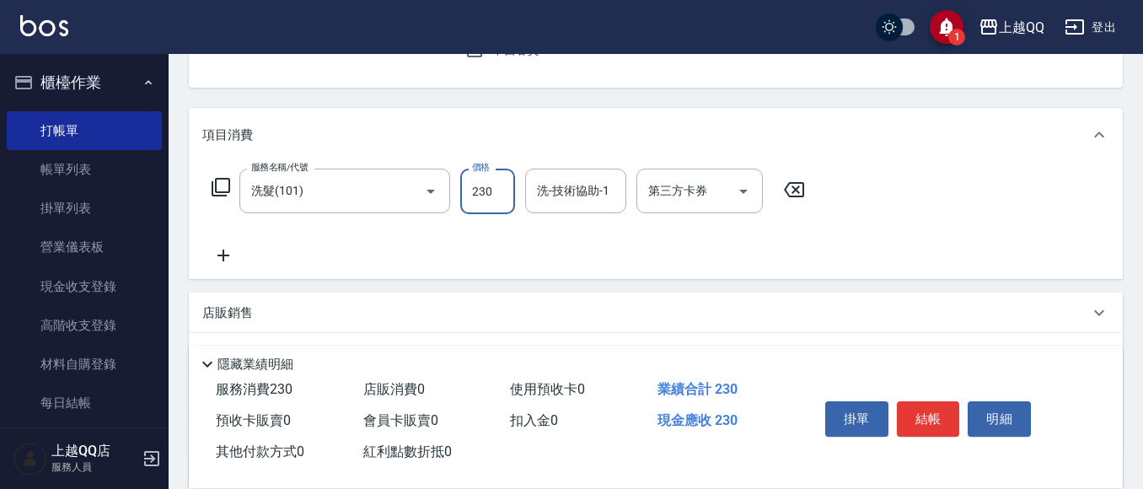
type input "230"
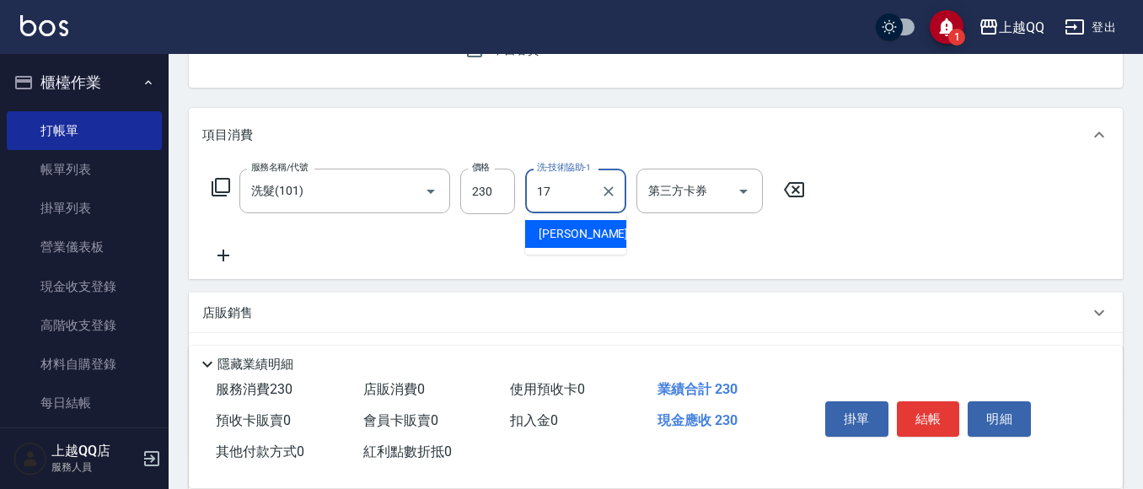
type input "心佑-17"
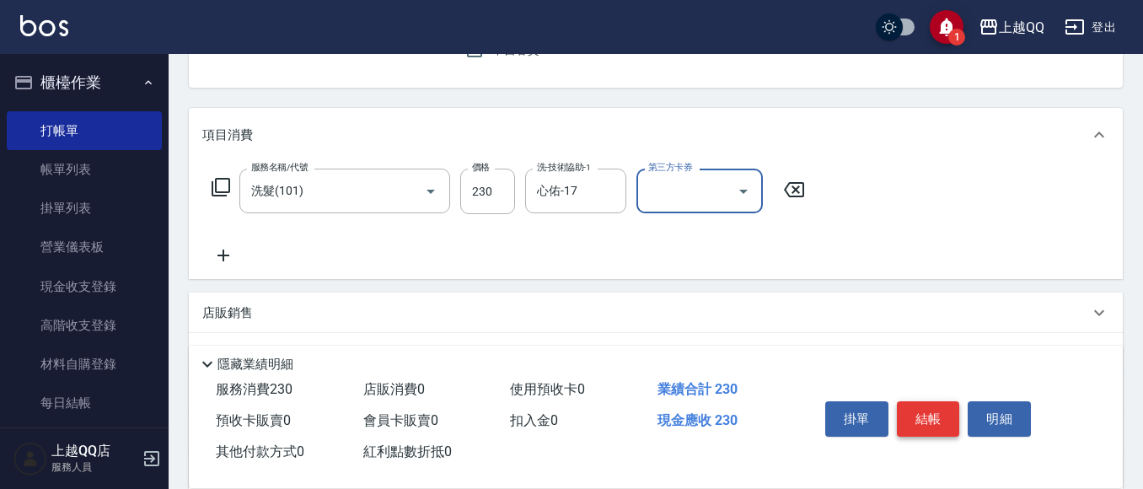
click at [910, 401] on button "結帳" at bounding box center [928, 418] width 63 height 35
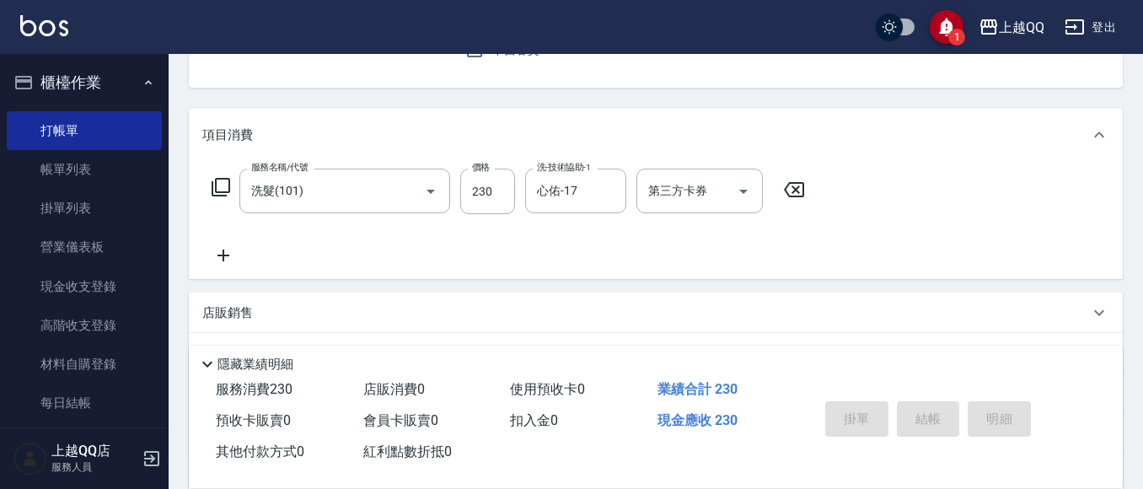
type input "[DATE] 16:06"
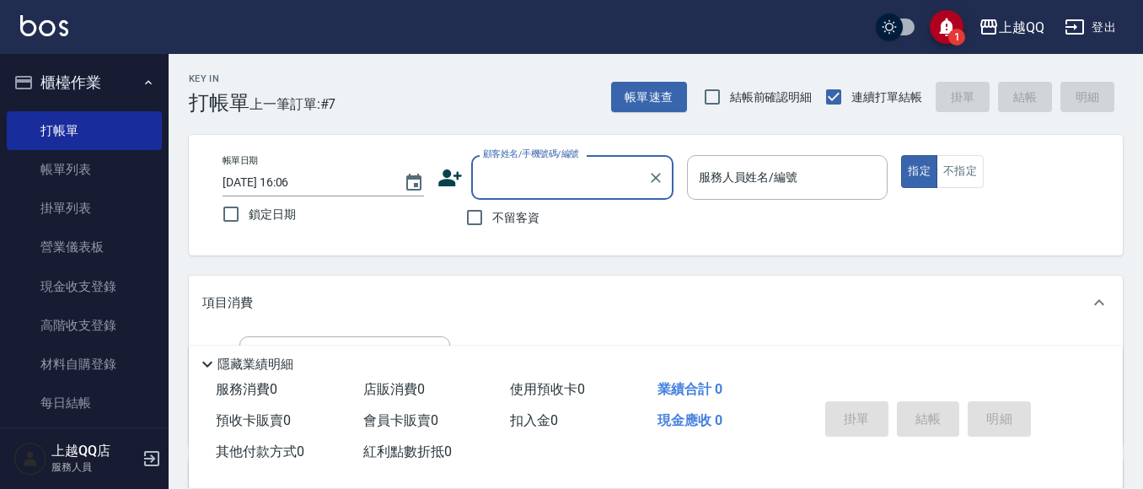
scroll to position [0, 0]
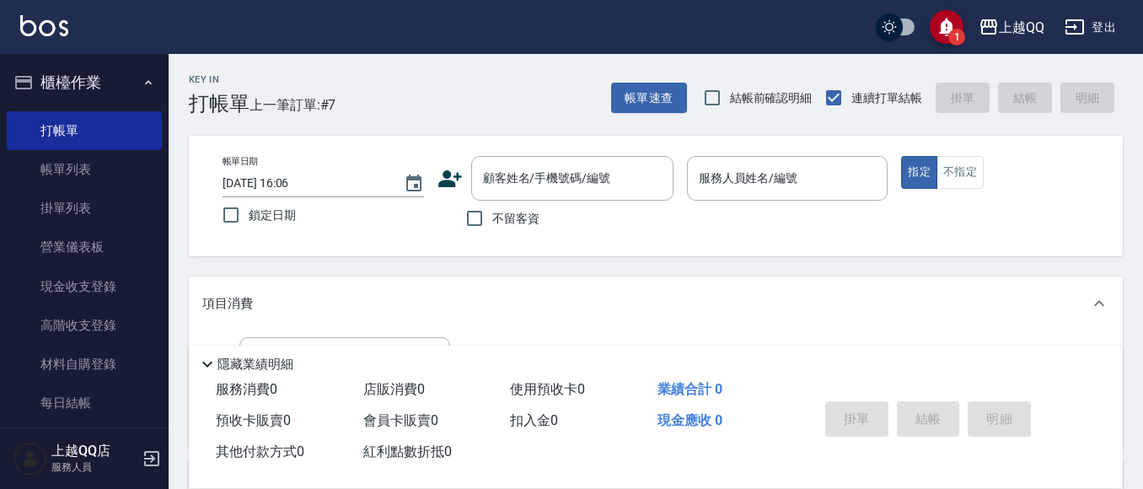
click at [529, 234] on label "不留客資" at bounding box center [498, 218] width 83 height 35
click at [492, 234] on input "不留客資" at bounding box center [474, 218] width 35 height 35
checkbox input "true"
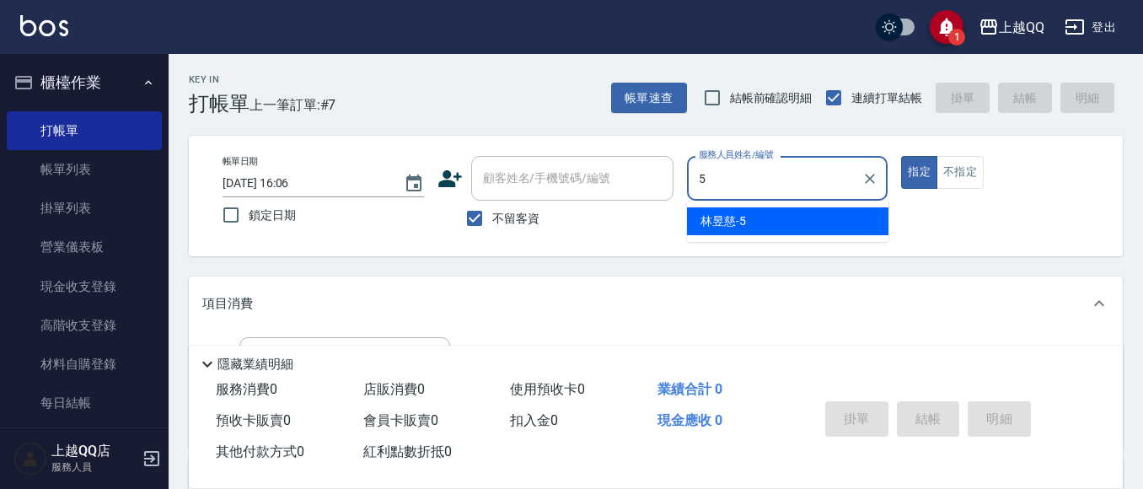
type input "[PERSON_NAME]5"
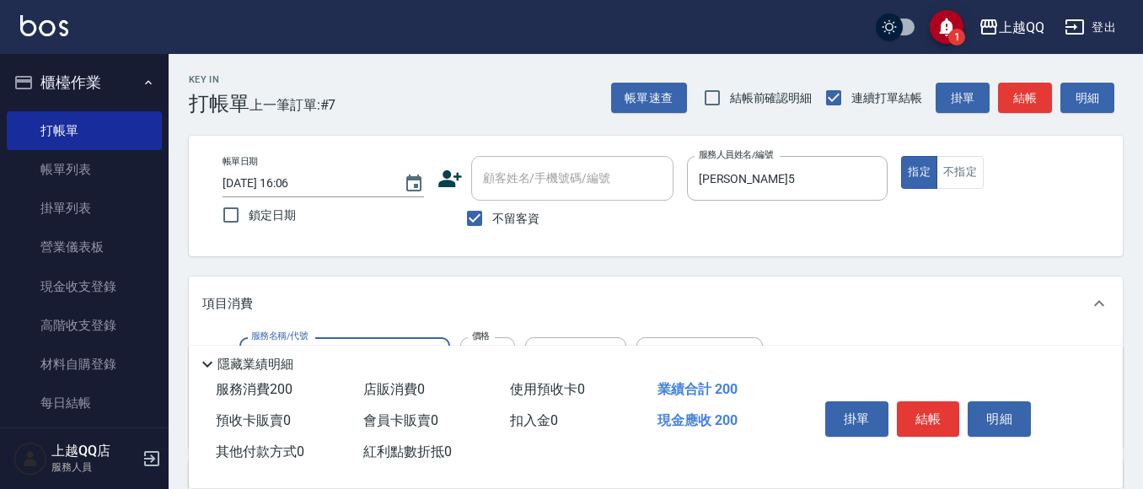
type input "洗髮(101)"
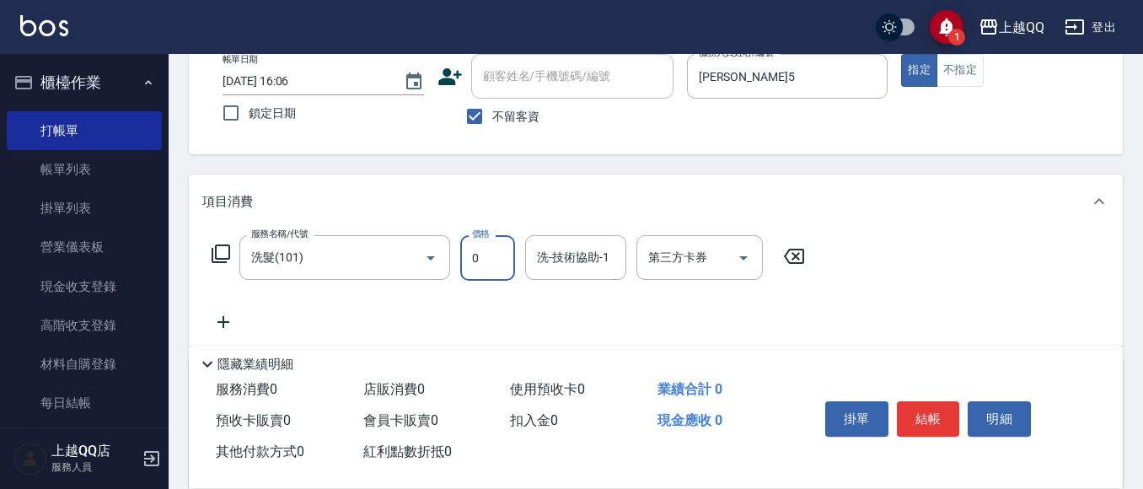
scroll to position [253, 0]
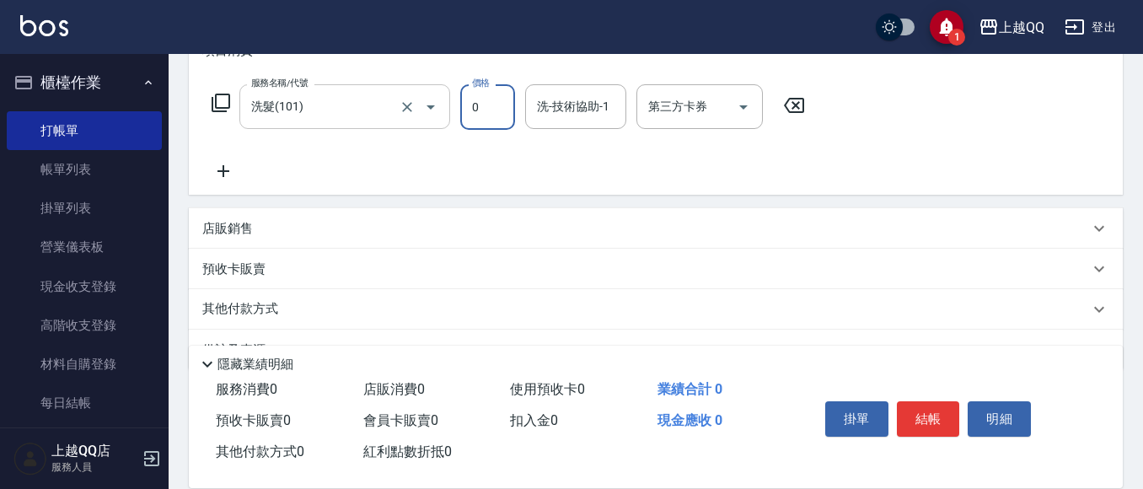
click at [418, 127] on div at bounding box center [418, 106] width 47 height 45
type input "0"
click at [409, 117] on button "Clear" at bounding box center [407, 107] width 24 height 24
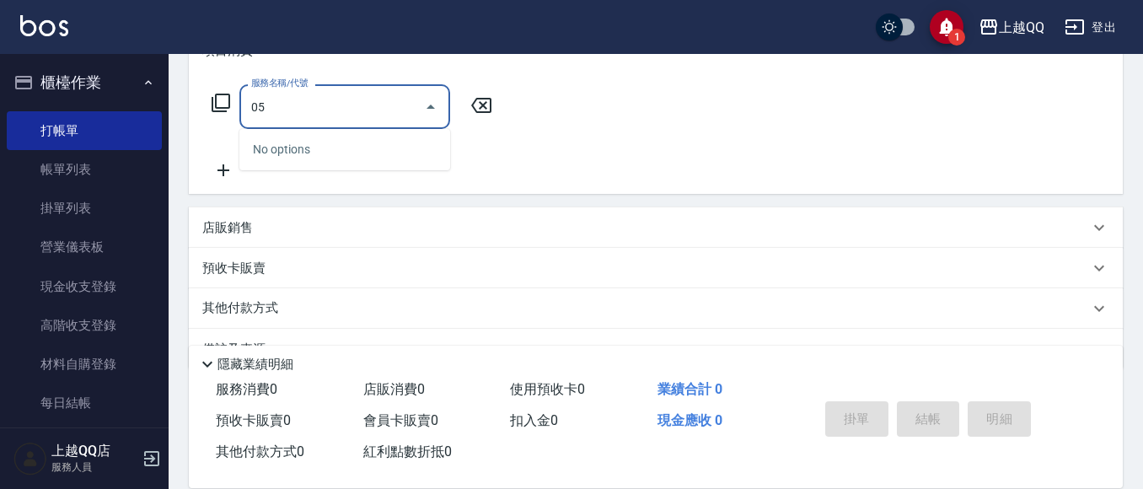
type input "0"
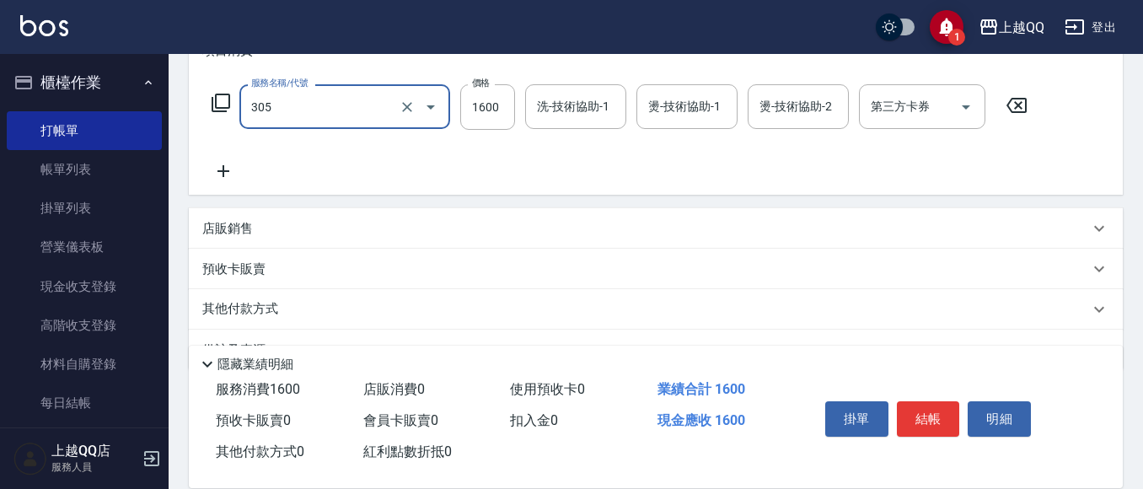
type input "設計燙髮1600(305)"
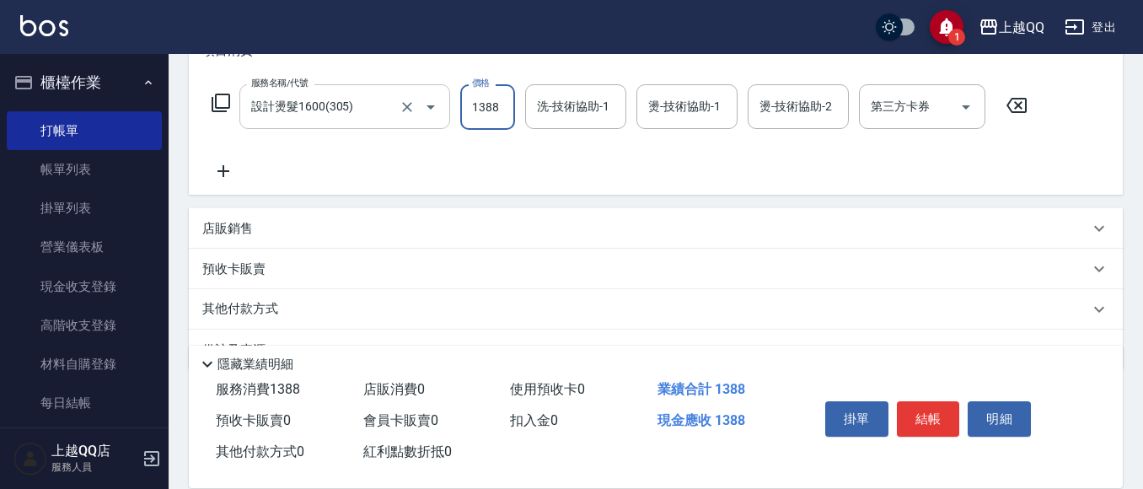
type input "1388"
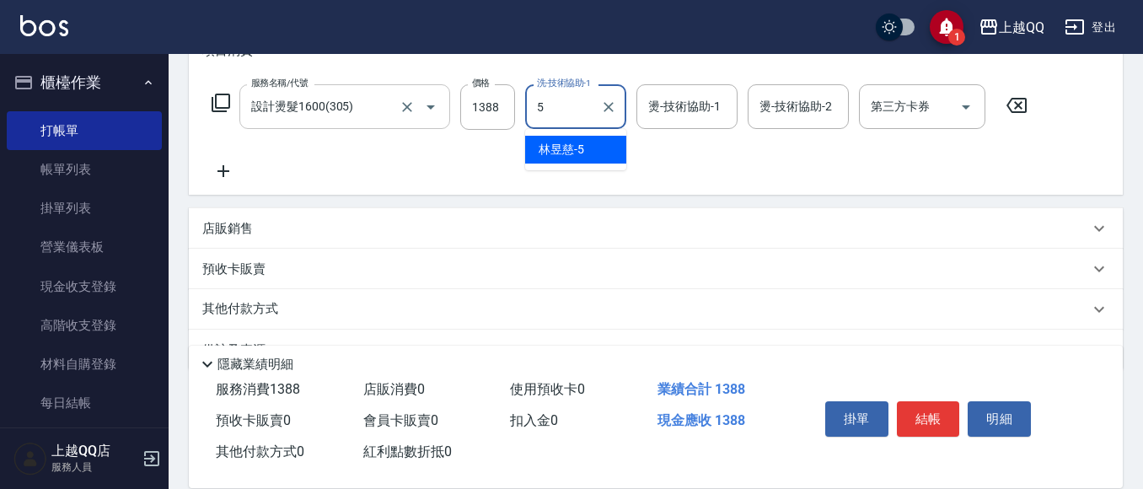
type input "[PERSON_NAME]5"
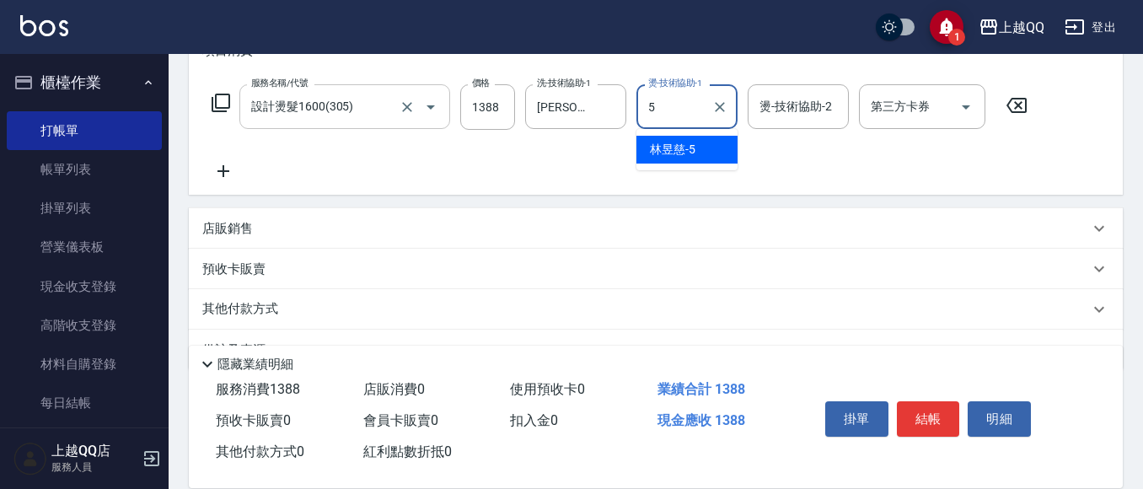
type input "[PERSON_NAME]5"
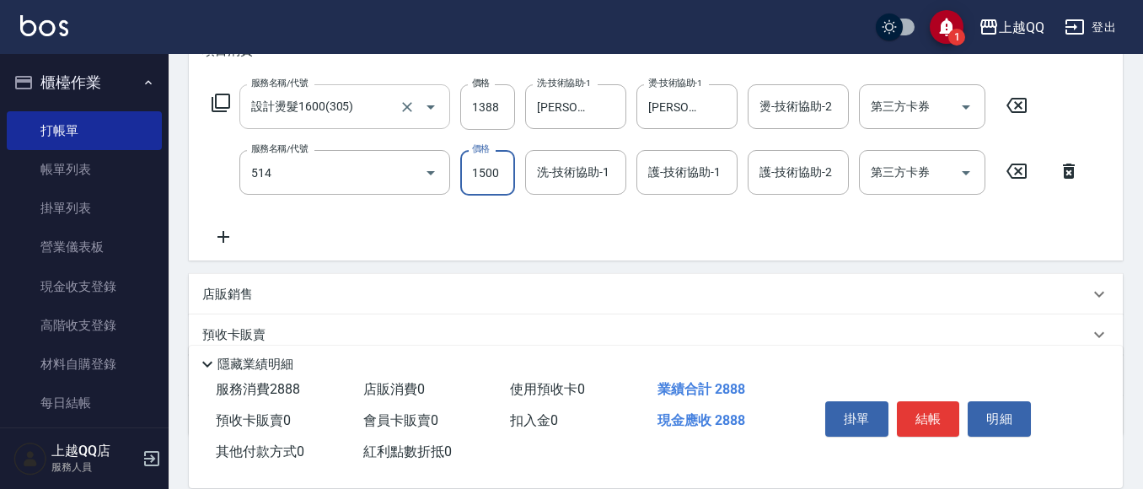
type input "歐納西斯5G護髮/單次(514)"
type input "999"
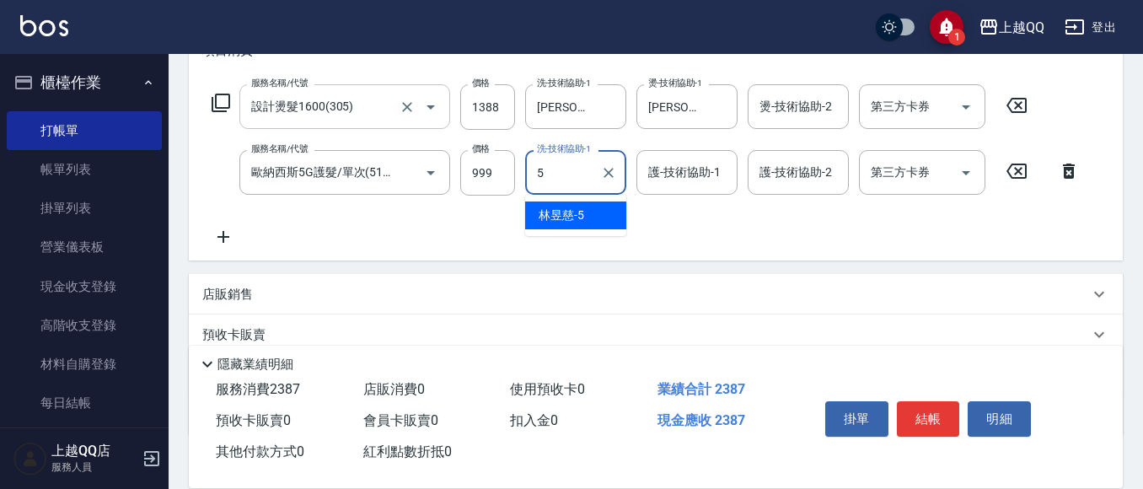
type input "[PERSON_NAME]5"
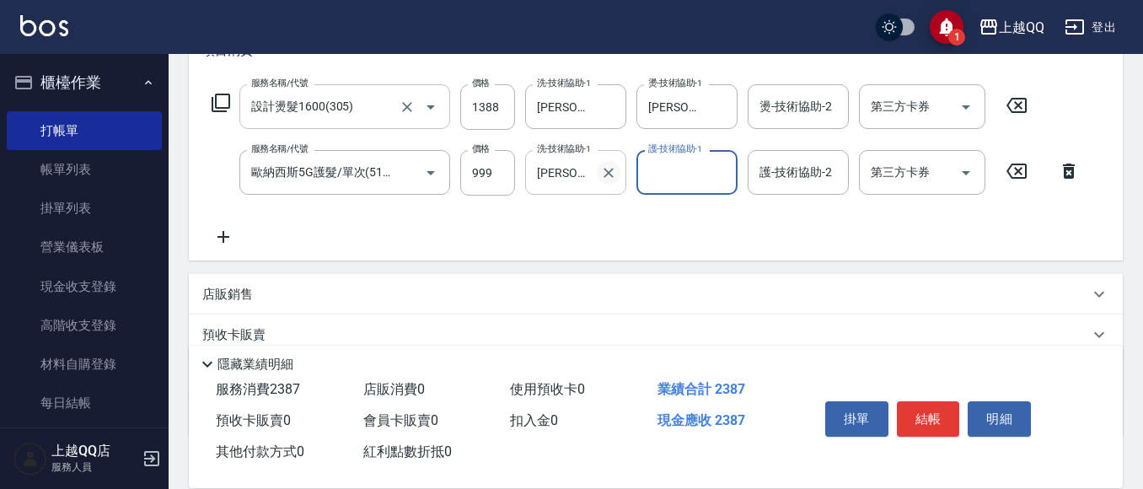
click at [604, 173] on icon "Clear" at bounding box center [608, 172] width 17 height 17
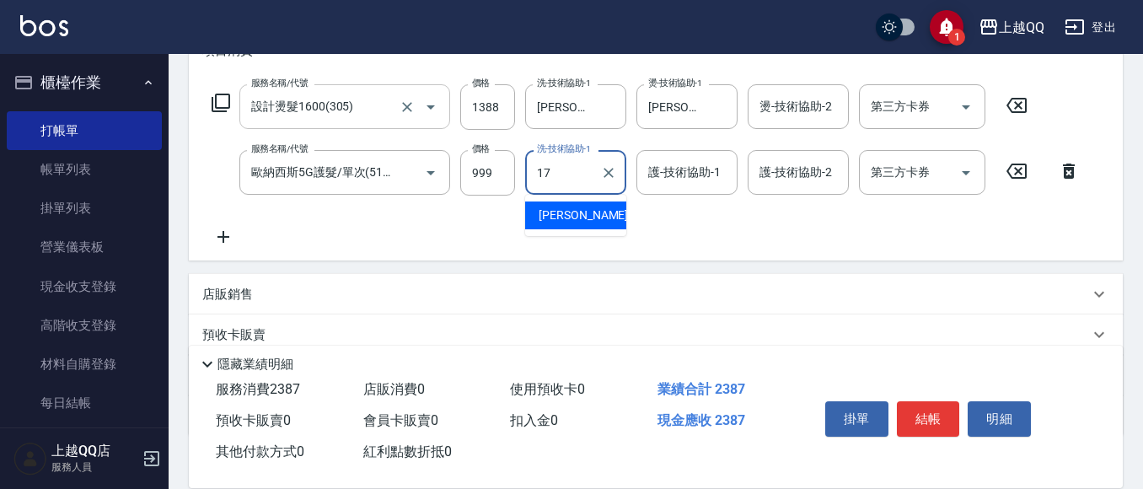
type input "心佑-17"
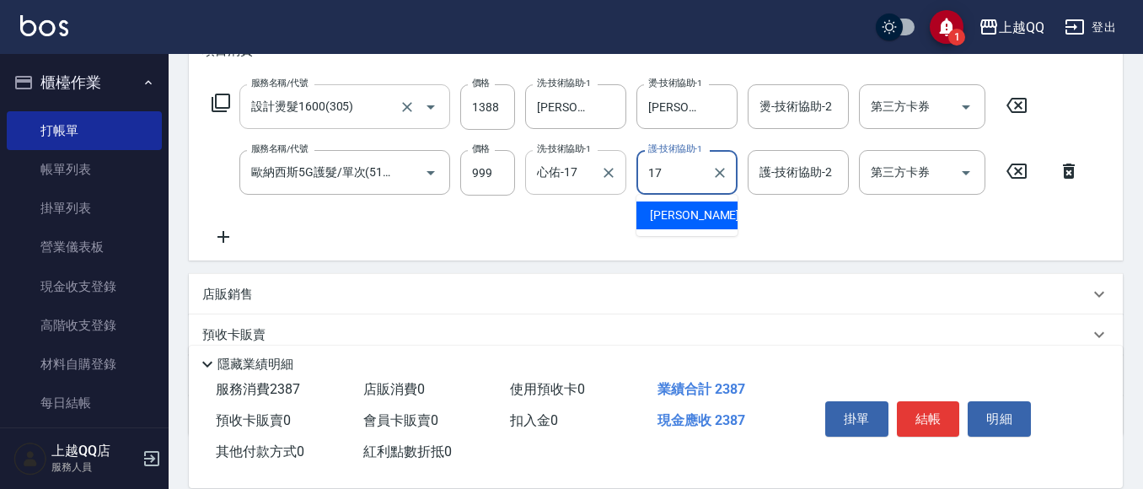
type input "心佑-17"
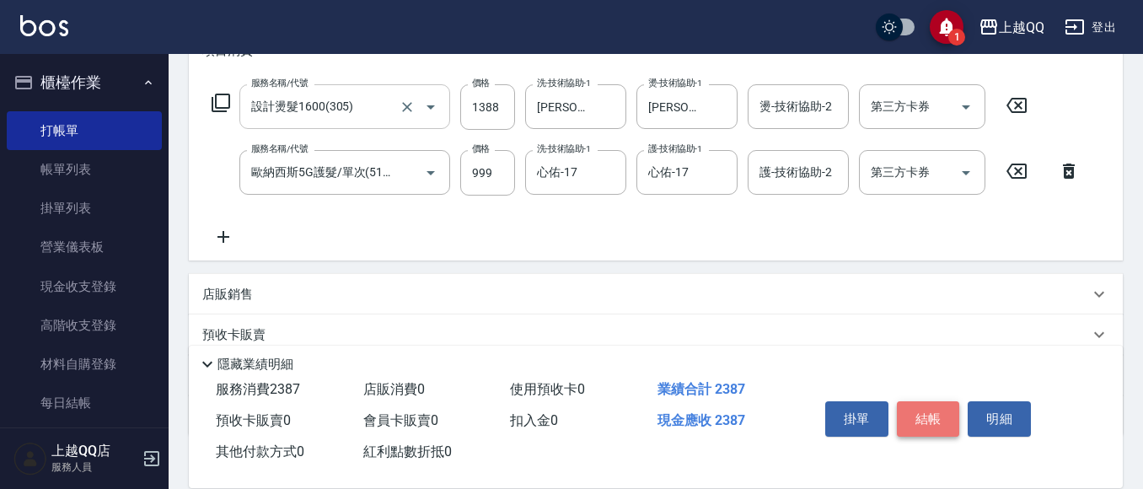
click at [934, 401] on button "結帳" at bounding box center [928, 418] width 63 height 35
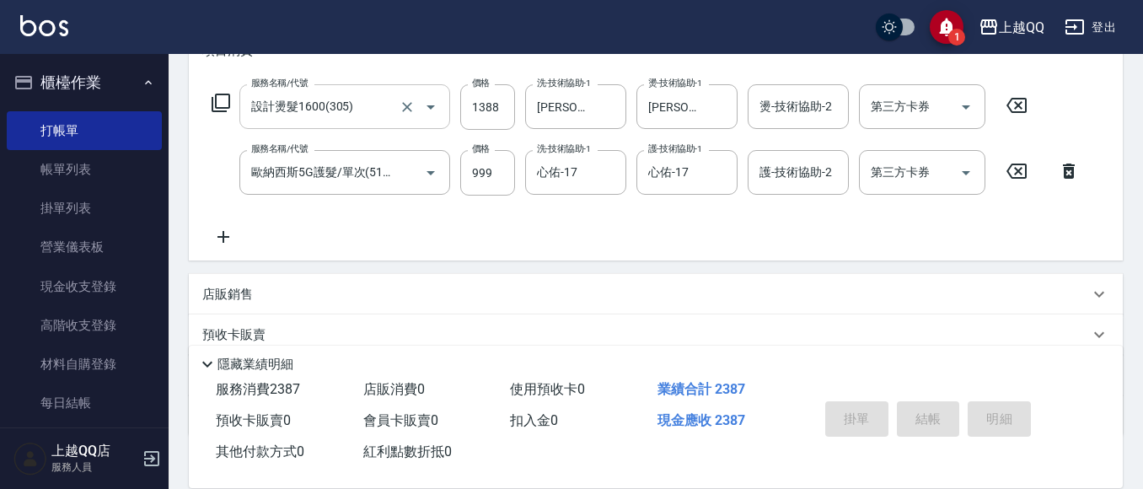
type input "[DATE] 16:07"
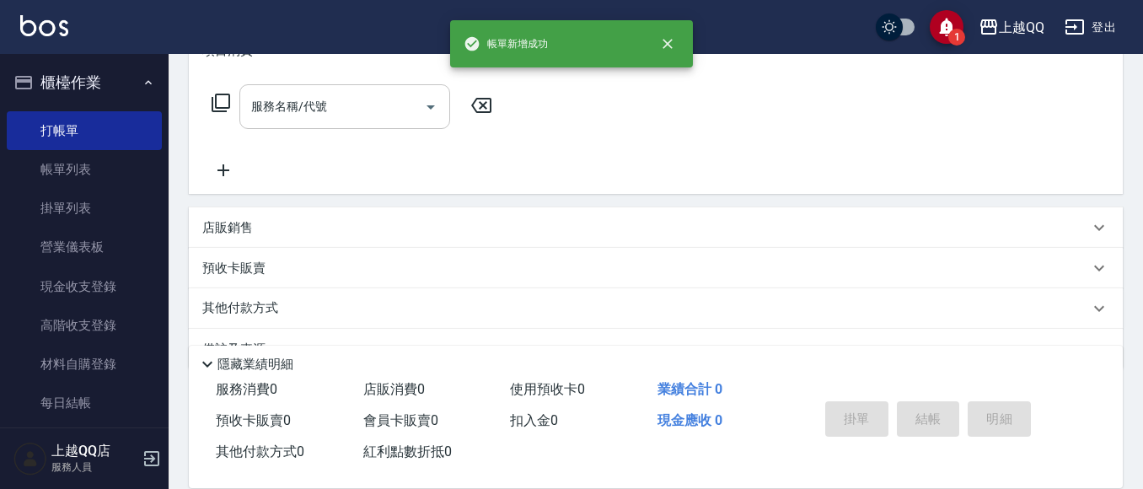
scroll to position [0, 0]
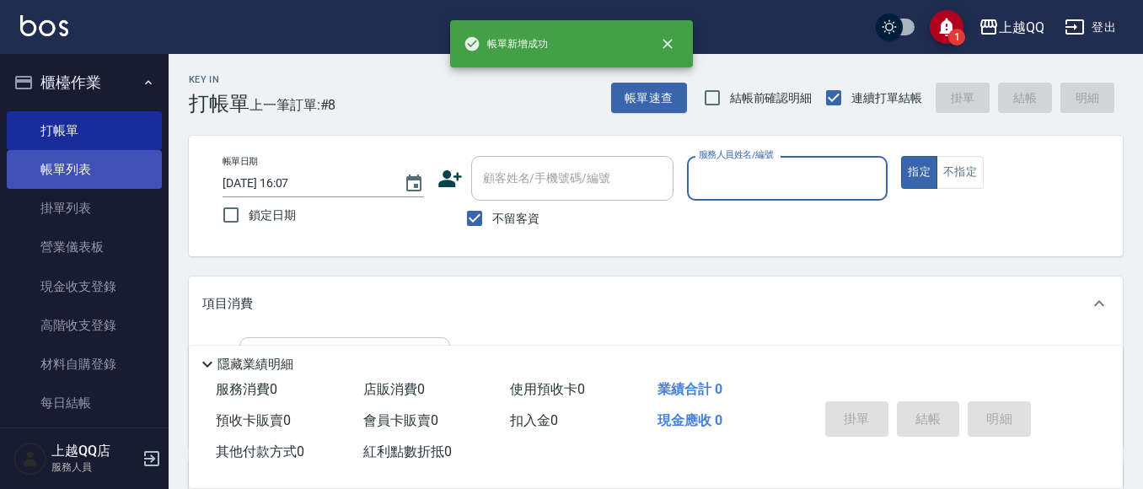
click at [89, 178] on link "帳單列表" at bounding box center [84, 169] width 155 height 39
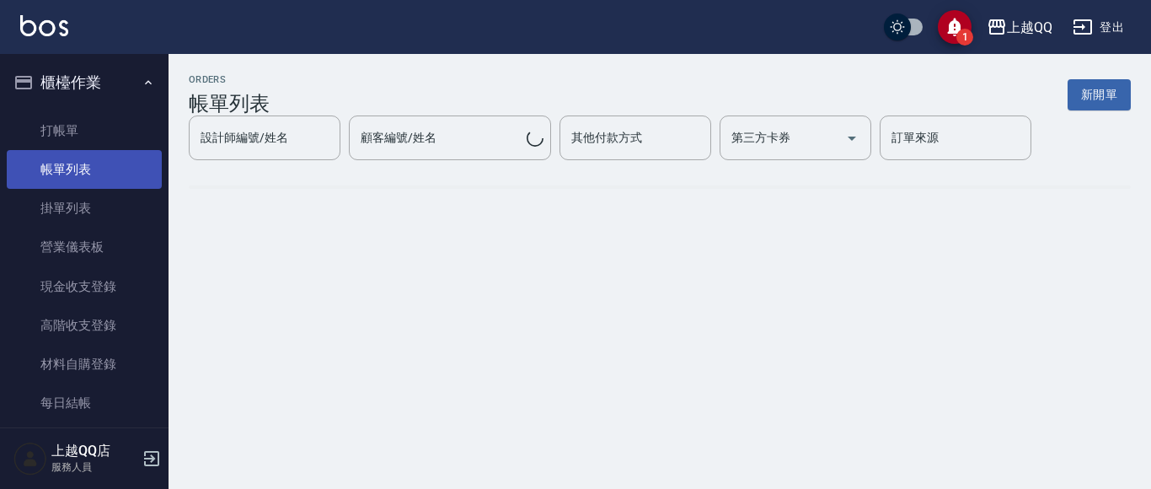
click at [115, 177] on link "帳單列表" at bounding box center [84, 169] width 155 height 39
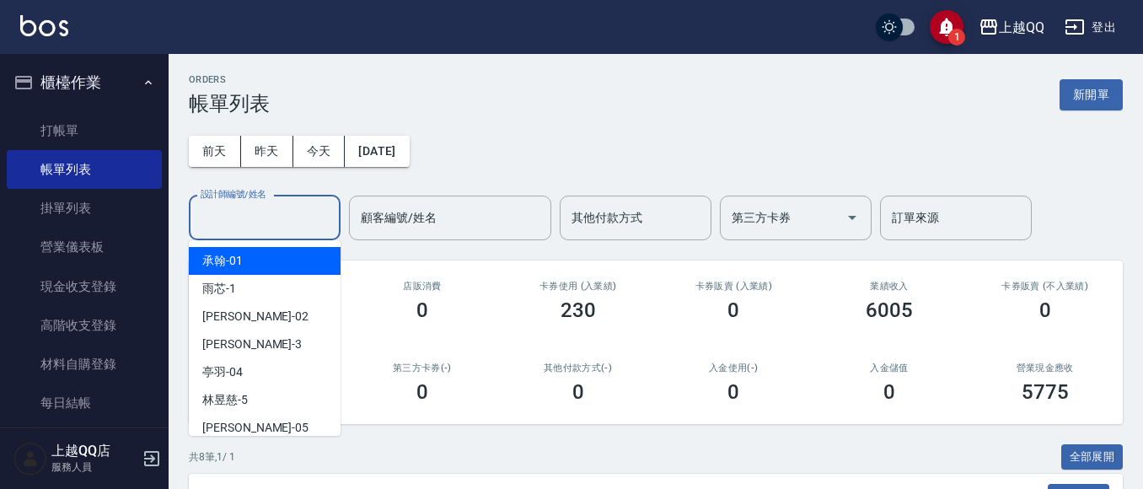
click at [273, 212] on input "設計師編號/姓名" at bounding box center [264, 218] width 137 height 30
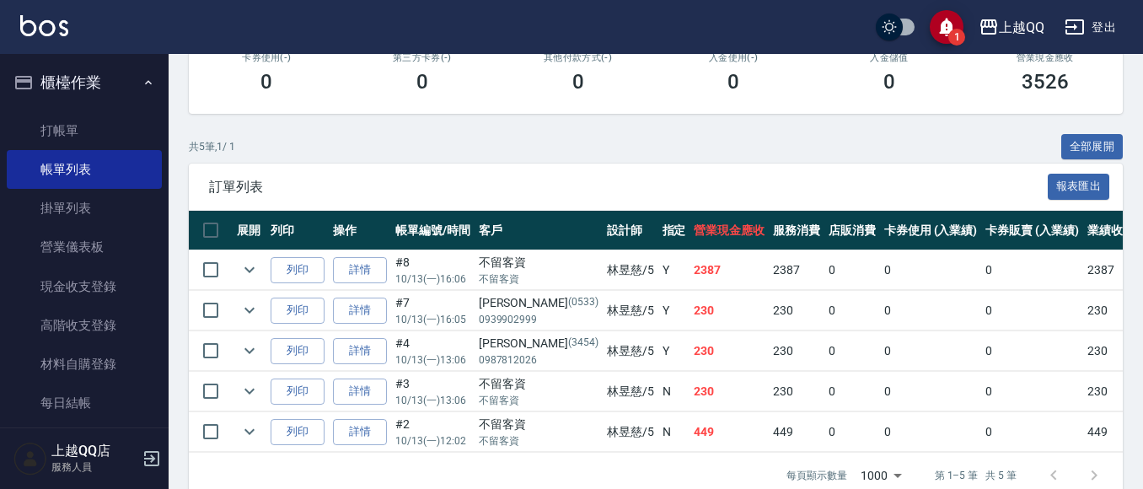
scroll to position [337, 0]
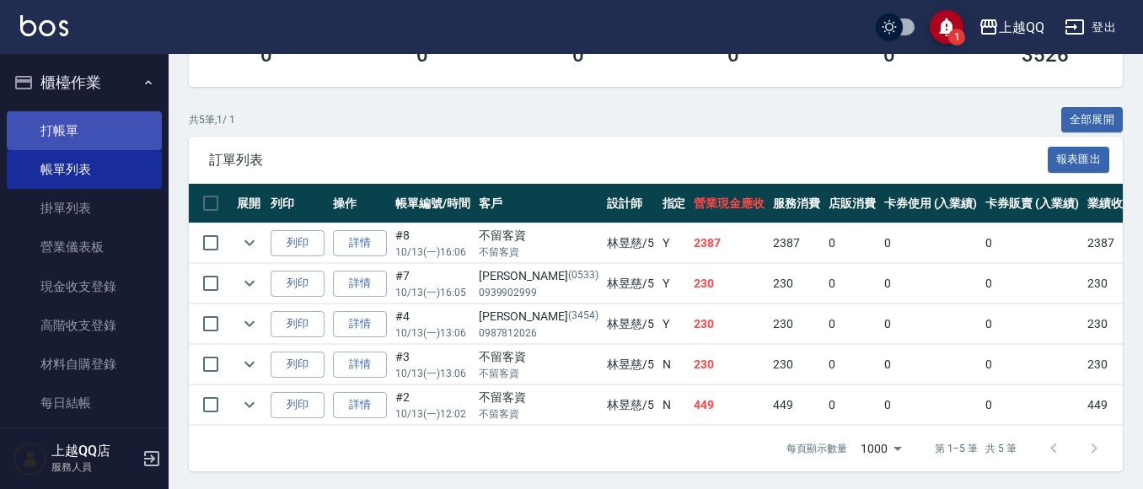
type input "[PERSON_NAME]5"
click at [72, 130] on link "打帳單" at bounding box center [84, 130] width 155 height 39
